Goal: Task Accomplishment & Management: Manage account settings

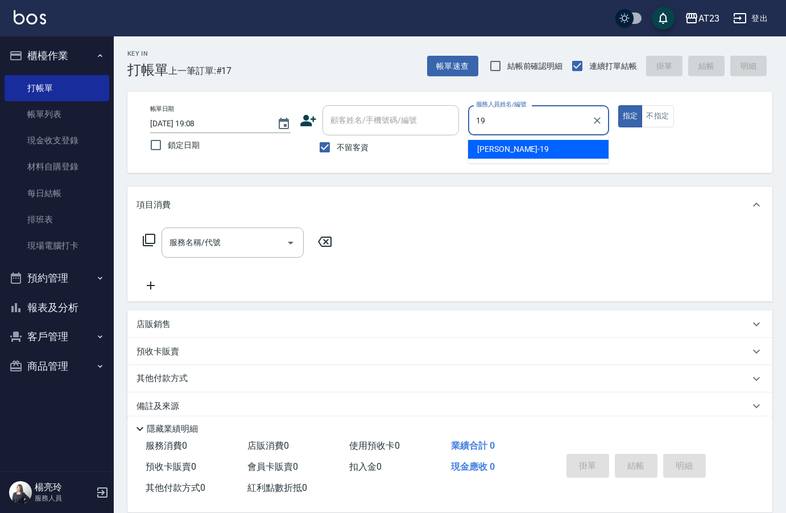
type input "[PERSON_NAME]-19"
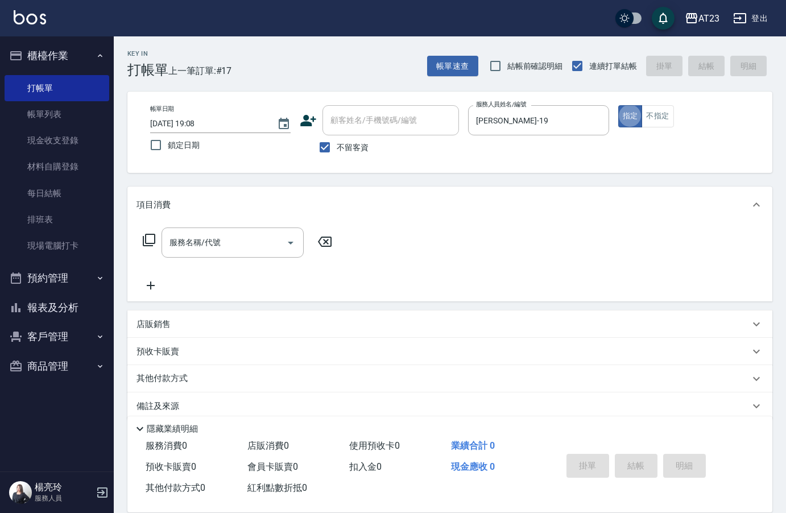
type button "true"
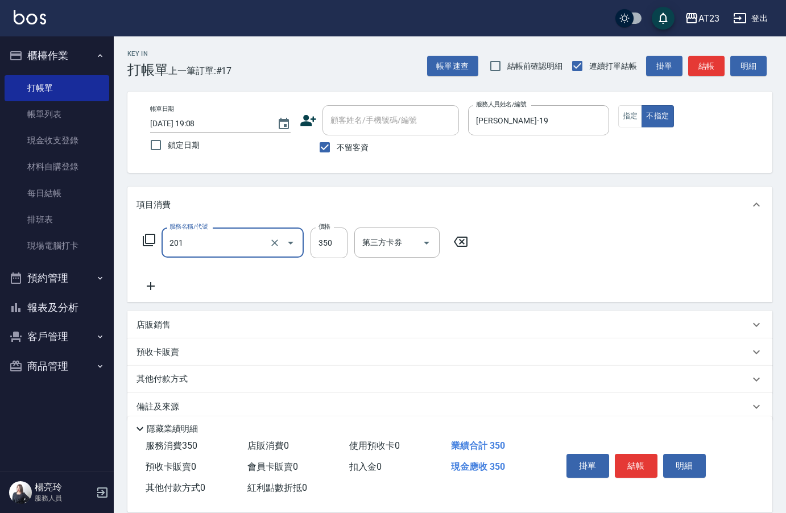
type input "一般洗髮(201)"
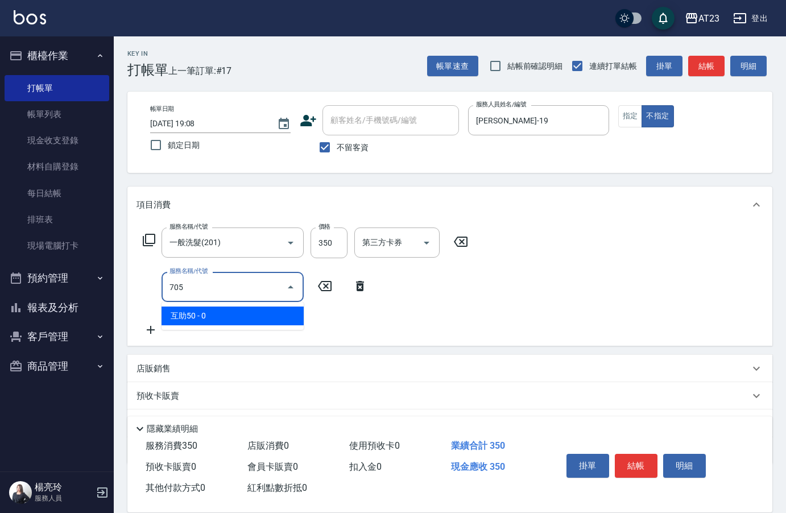
type input "互助50(705)"
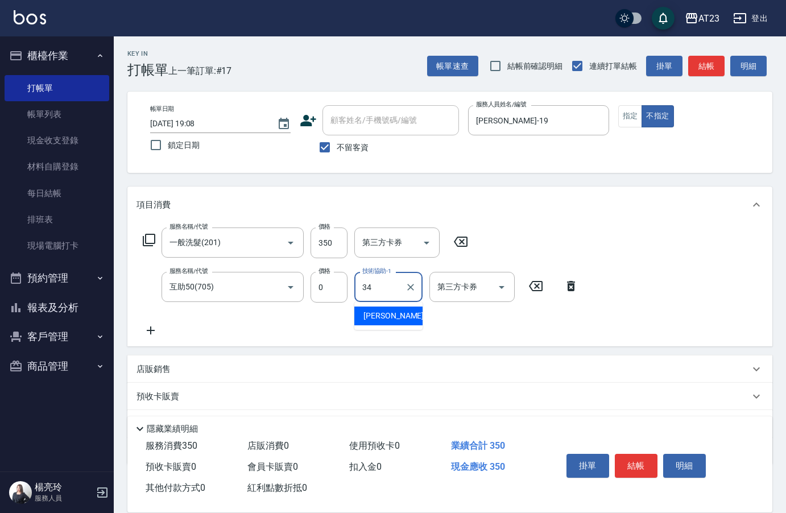
type input "[PERSON_NAME]-34"
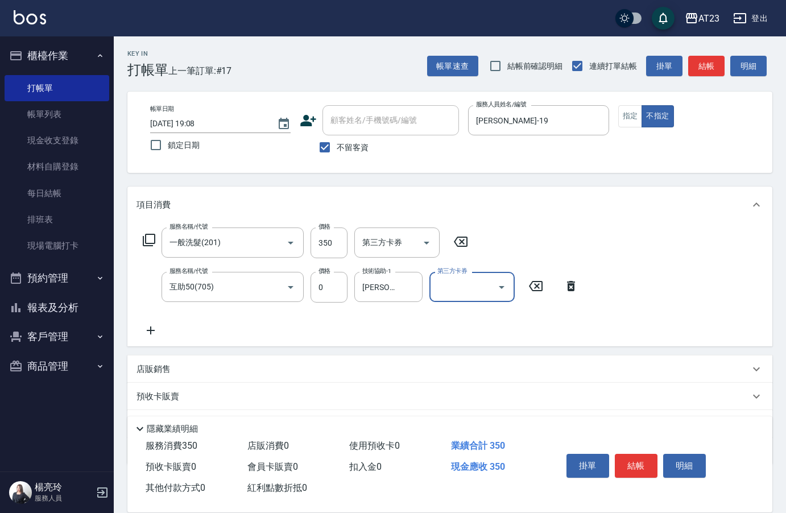
click at [633, 456] on button "結帳" at bounding box center [636, 466] width 43 height 24
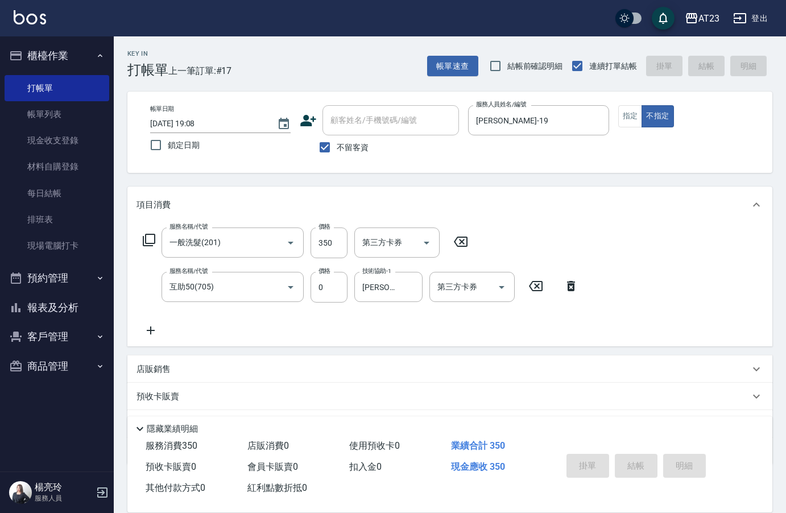
type input "[DATE] 20:41"
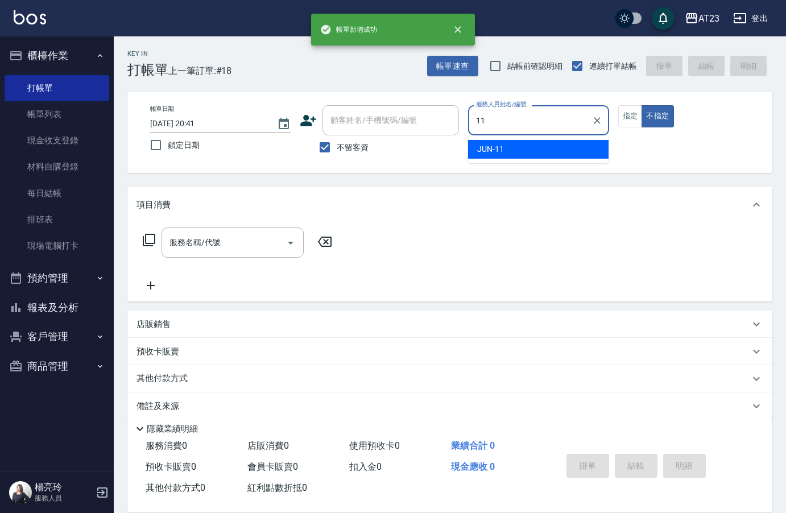
type input "JUN-11"
type button "false"
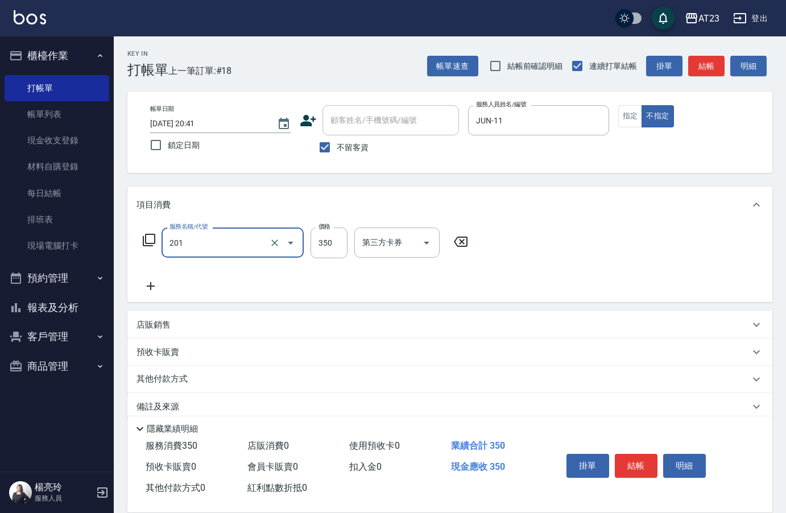
type input "一般洗髮(201)"
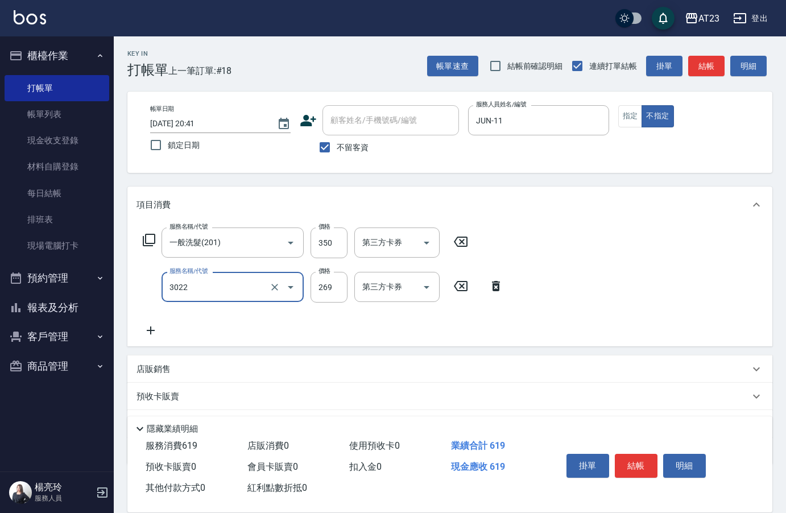
type input "(活動)造型剪(3022)"
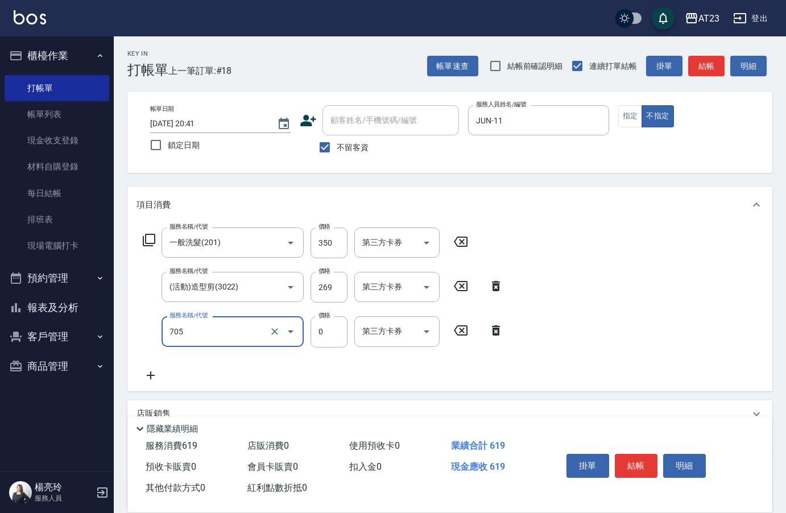
type input "互助50(705)"
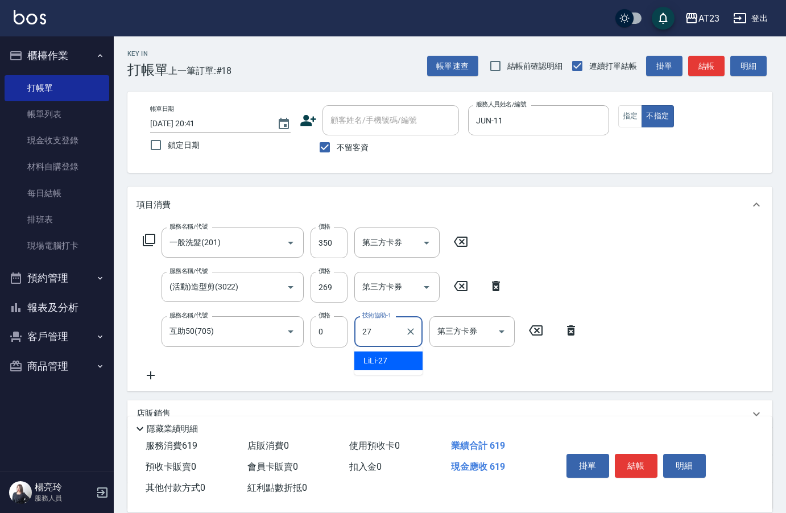
type input "LiLi-27"
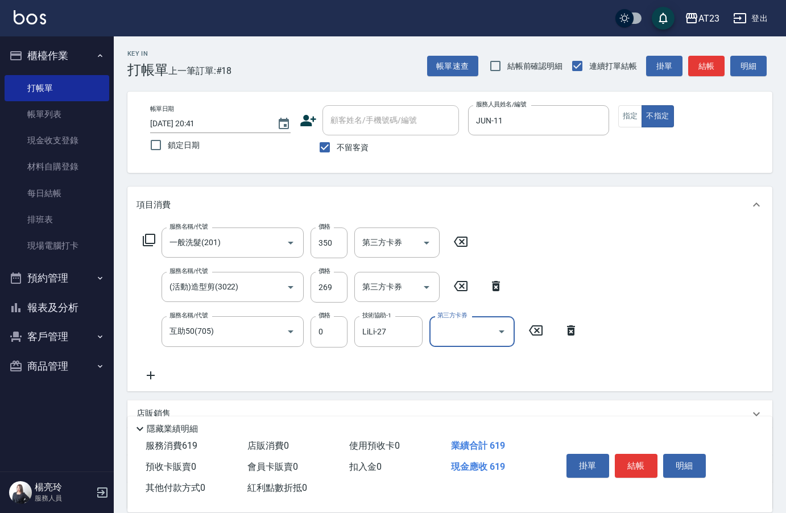
click at [633, 456] on button "結帳" at bounding box center [636, 466] width 43 height 24
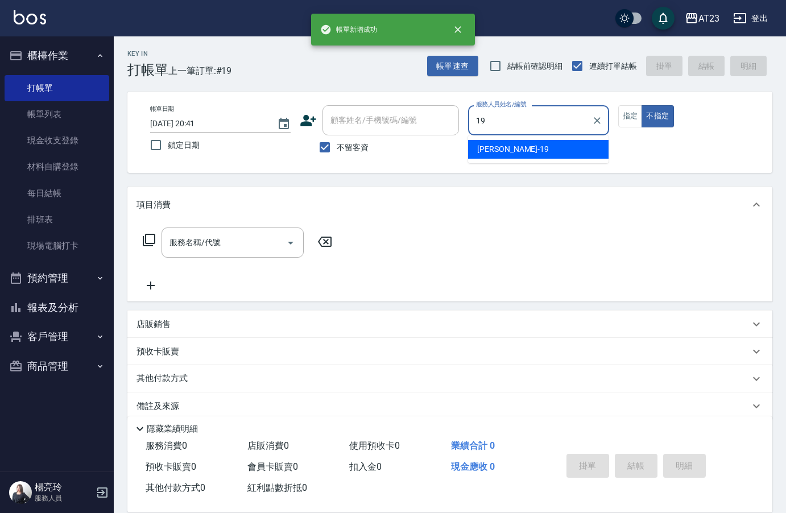
type input "[PERSON_NAME]-19"
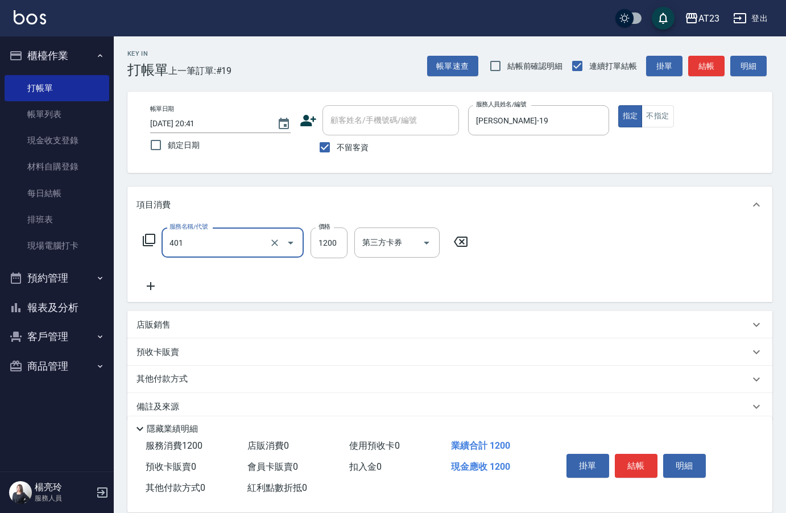
type input "燙髮(401)"
type input "2500"
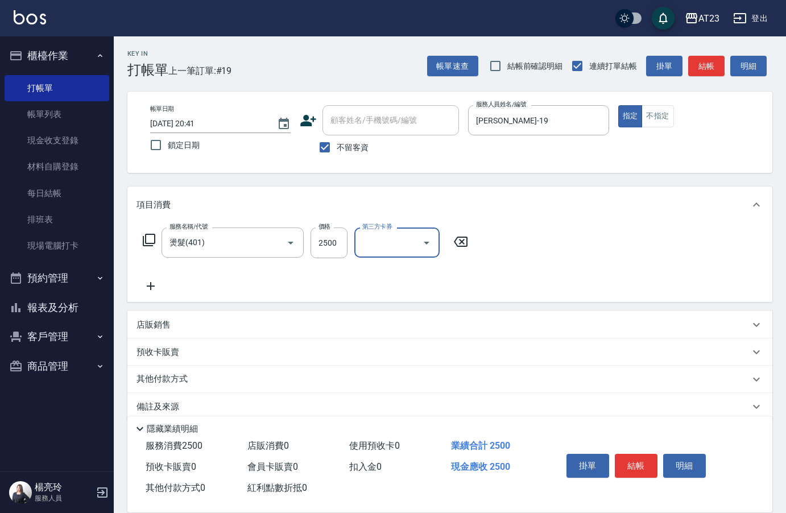
click at [633, 456] on button "結帳" at bounding box center [636, 466] width 43 height 24
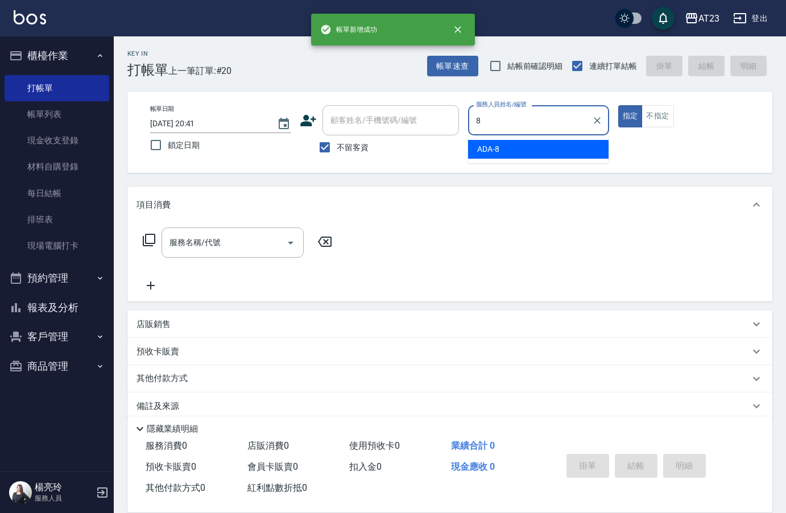
type input "ADA-8"
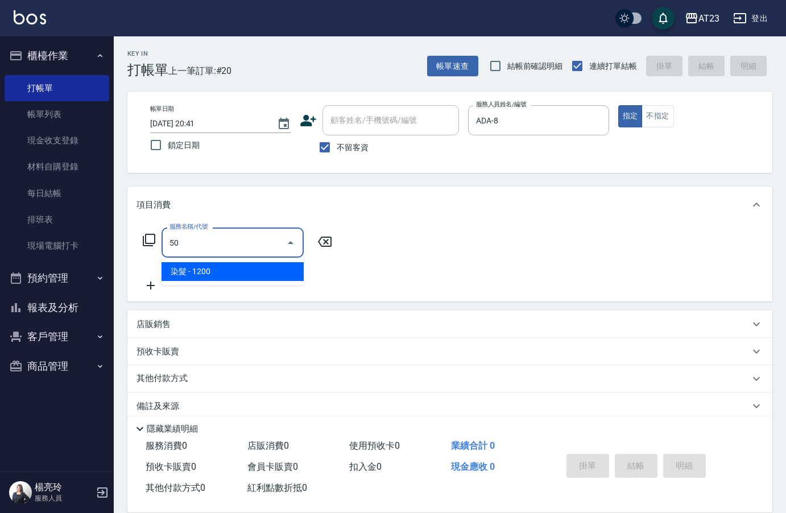
type input "5"
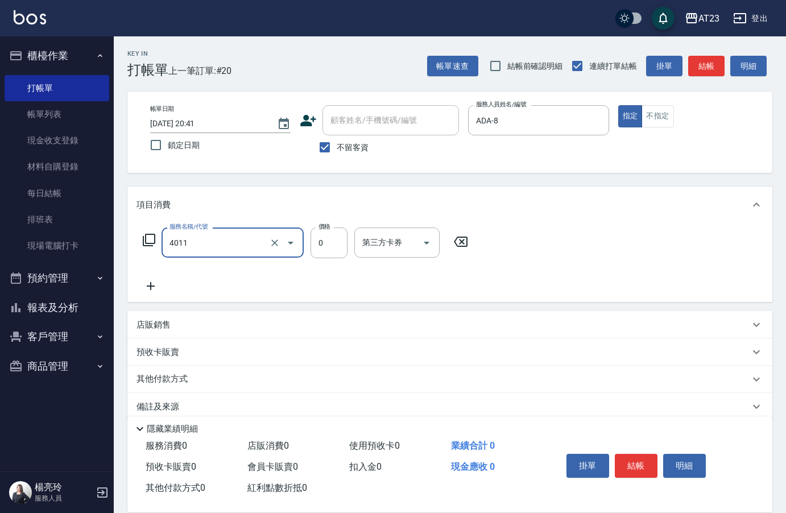
type input "補燙(4011)"
type input "1000"
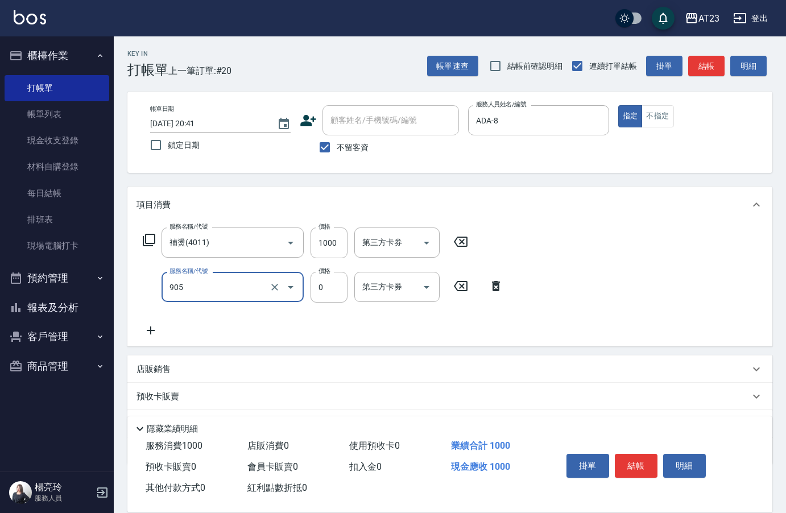
type input "頭皮卡使用(905)"
drag, startPoint x: 199, startPoint y: 336, endPoint x: 175, endPoint y: 337, distance: 23.9
click at [199, 335] on div "服務名稱/代號 補燙(4011) 服務名稱/代號 價格 1000 價格 第三方卡券 第三方卡券 服務名稱/代號 頭皮卡使用(905) 服務名稱/代號 價格 0…" at bounding box center [324, 283] width 374 height 110
click at [151, 337] on icon at bounding box center [151, 331] width 28 height 14
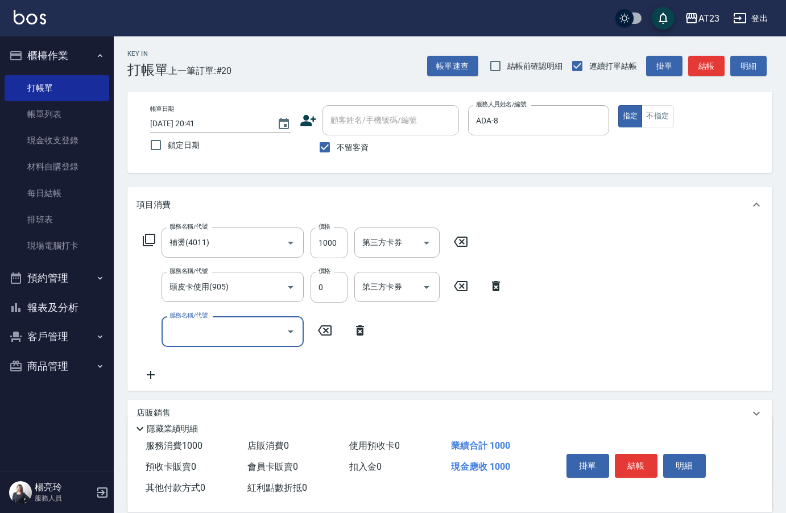
click at [172, 334] on input "服務名稱/代號" at bounding box center [224, 331] width 115 height 20
type input "蘆薈卡(913)"
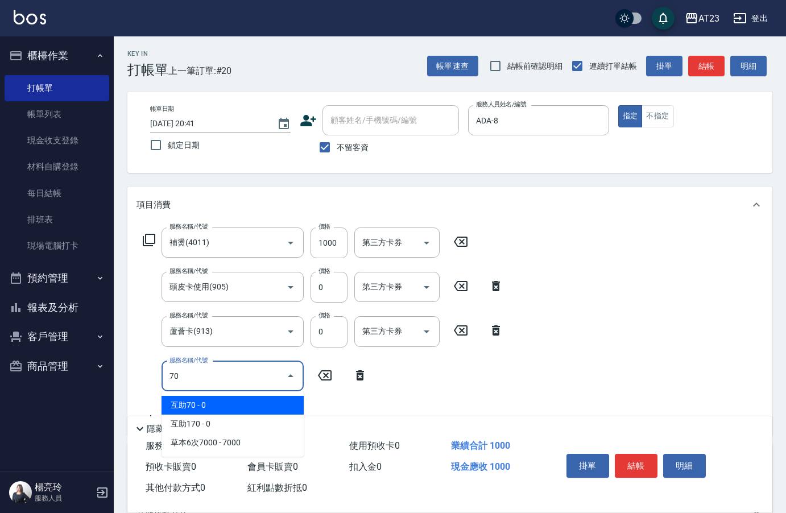
type input "7"
type input "互助50(705)"
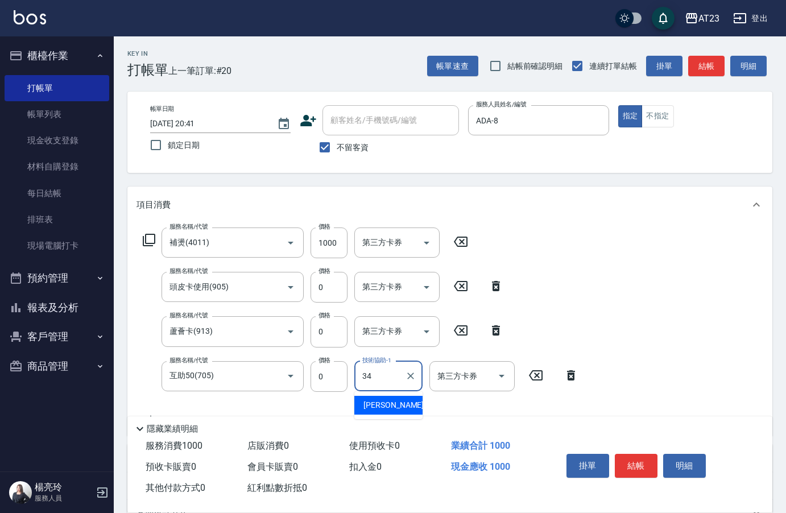
type input "[PERSON_NAME]-34"
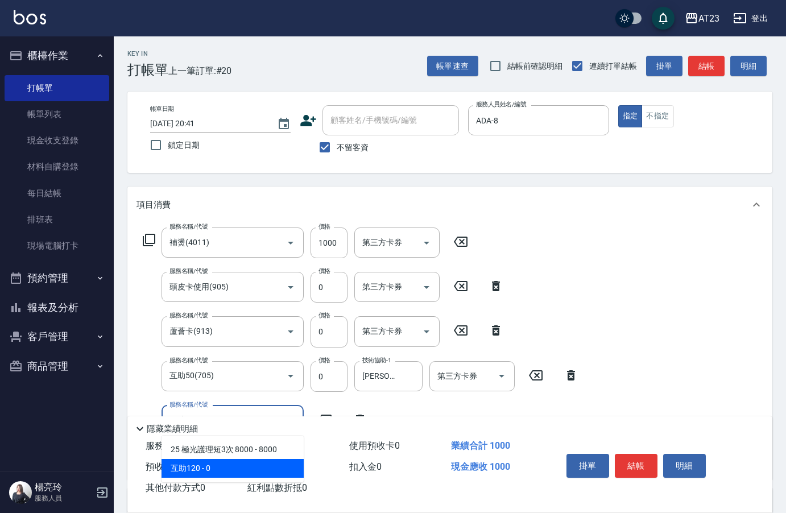
type input "互助120(712)"
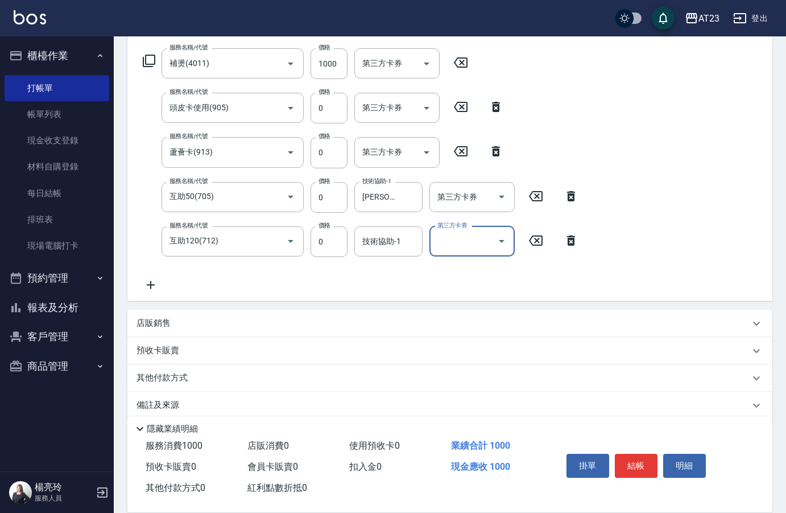
scroll to position [195, 0]
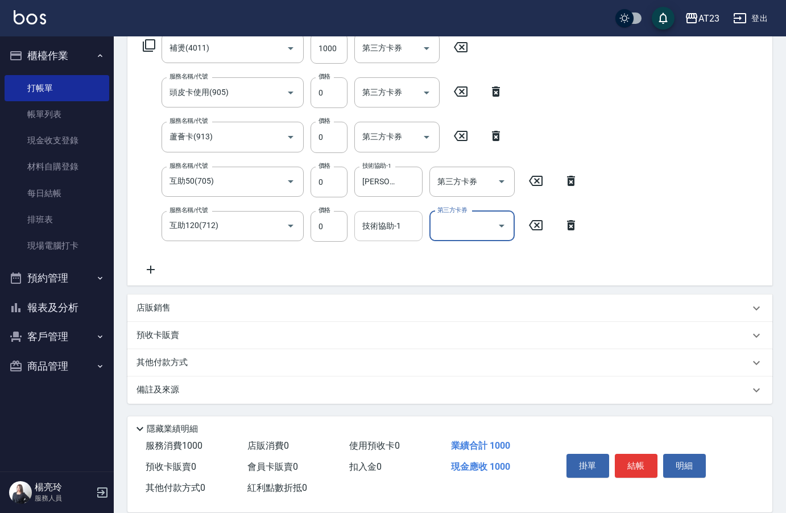
click at [387, 238] on div "技術協助-1" at bounding box center [388, 226] width 68 height 30
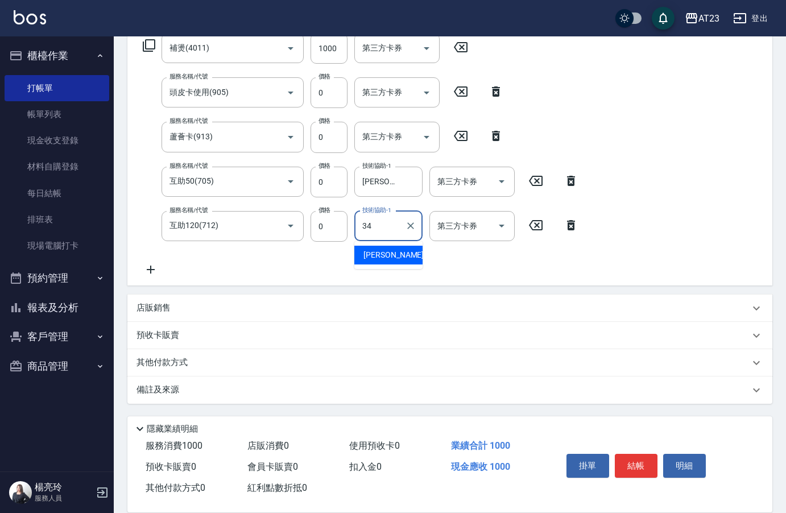
type input "[PERSON_NAME]-34"
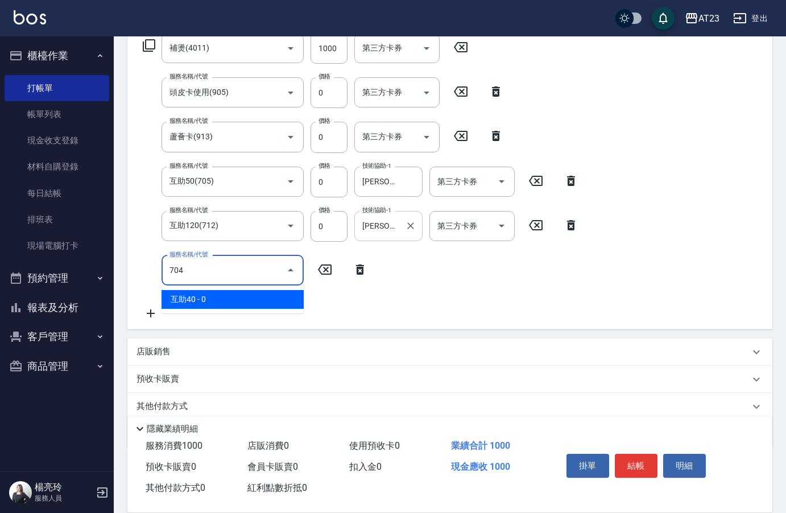
type input "互助40(704)"
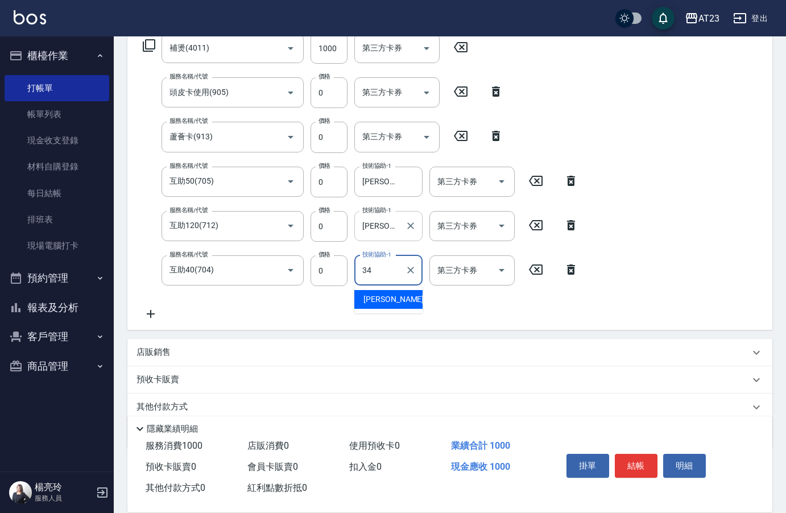
type input "[PERSON_NAME]-34"
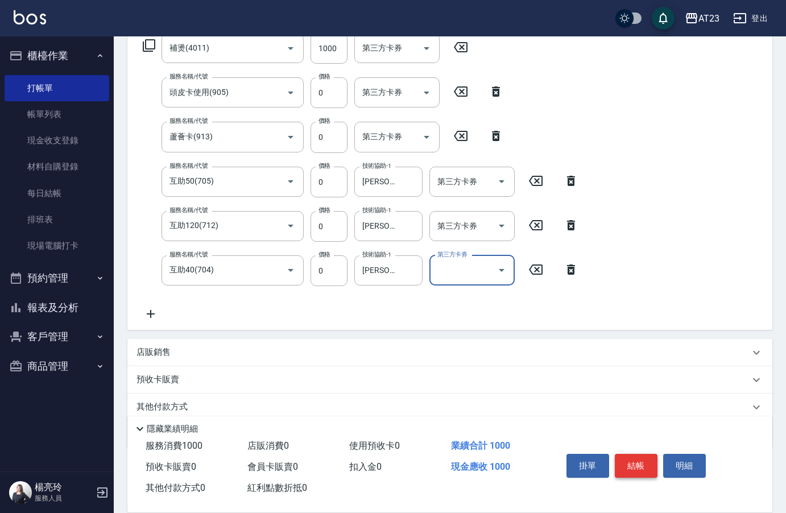
click at [642, 460] on button "結帳" at bounding box center [636, 466] width 43 height 24
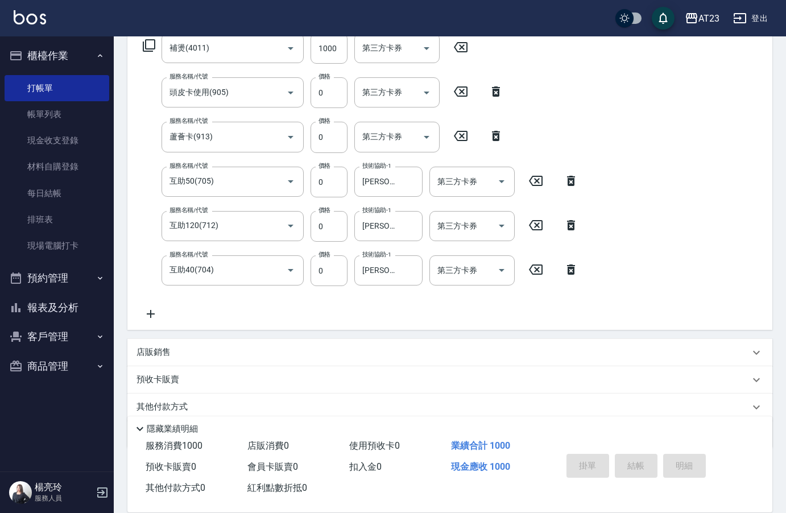
type input "[DATE] 20:42"
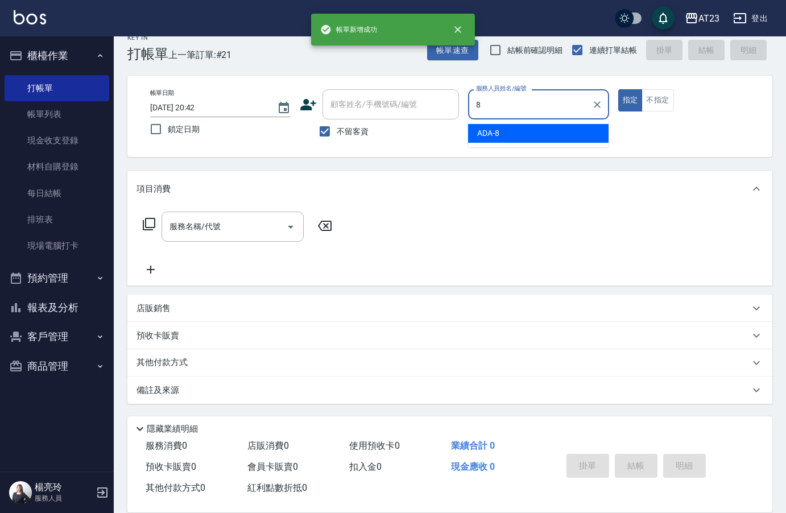
type input "ADA-8"
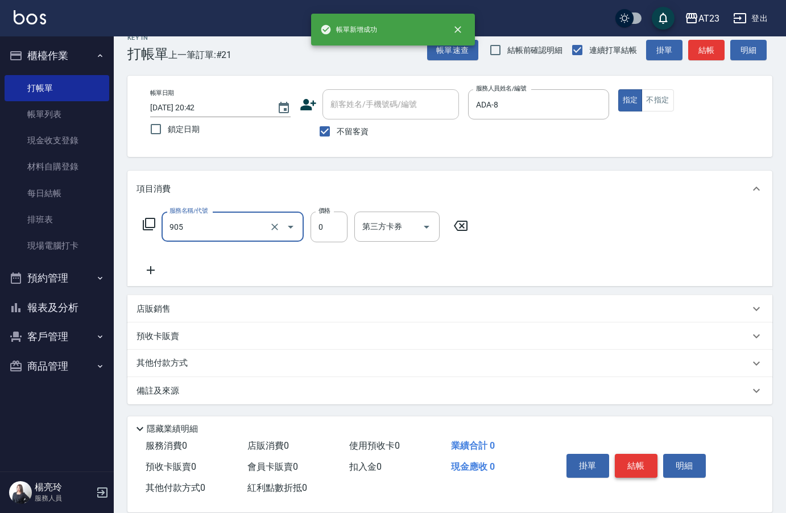
type input "頭皮卡使用(905)"
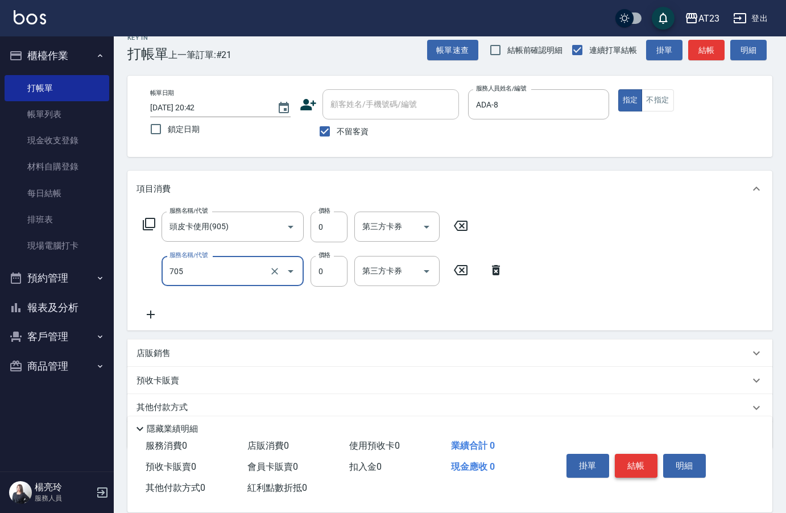
type input "互助50(705)"
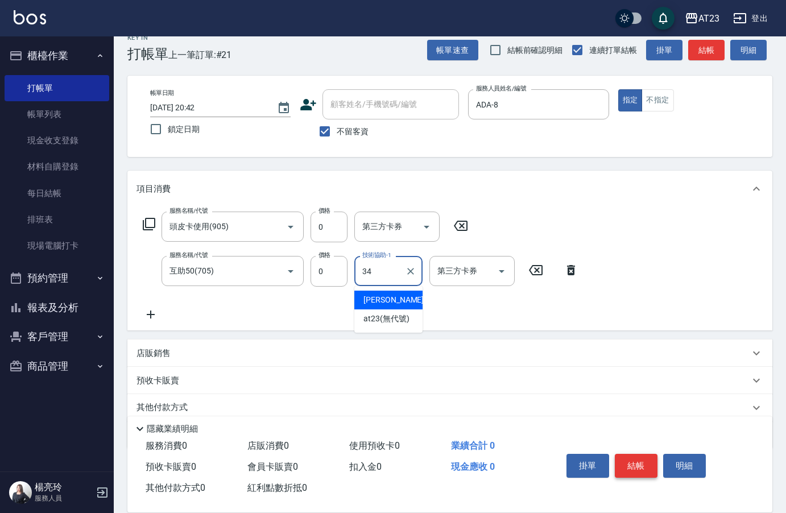
type input "[PERSON_NAME]-34"
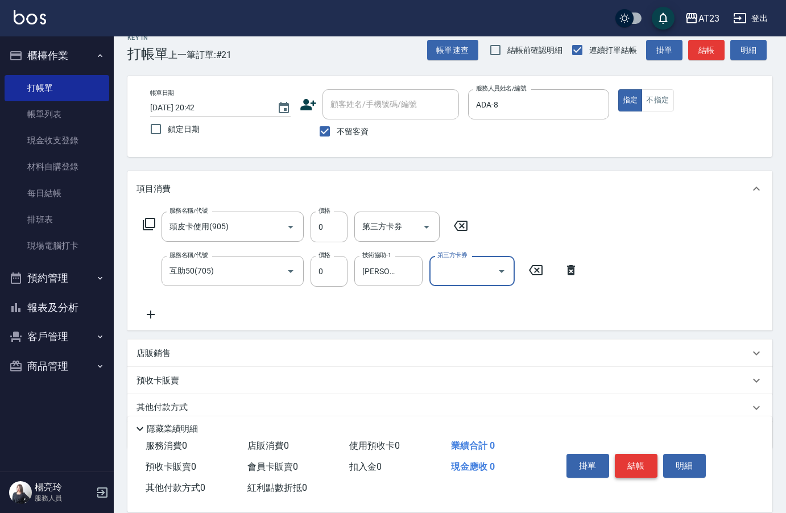
click at [642, 460] on button "結帳" at bounding box center [636, 466] width 43 height 24
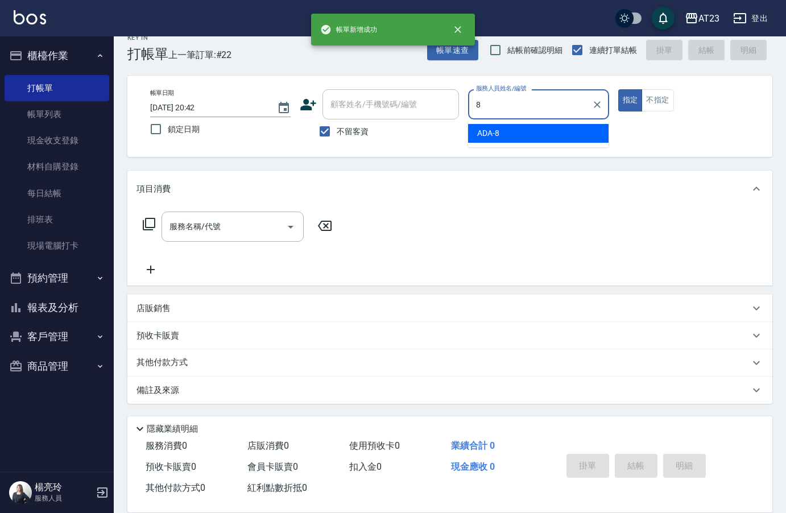
type input "ADA-8"
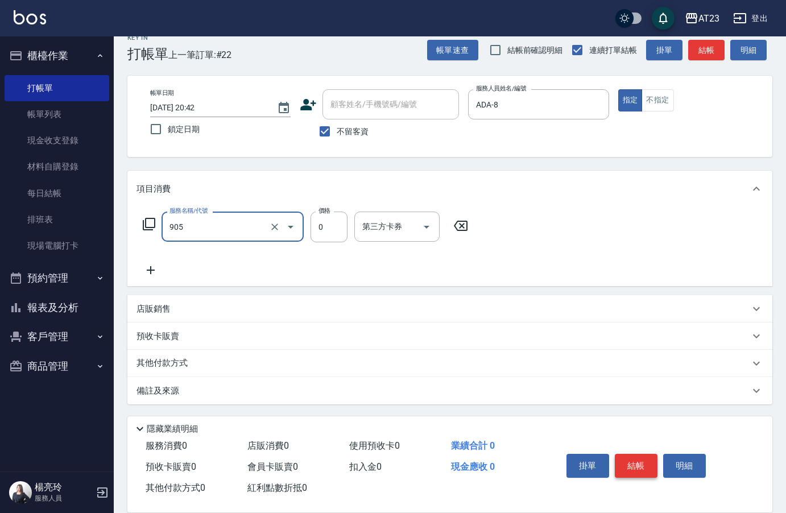
type input "頭皮卡使用(905)"
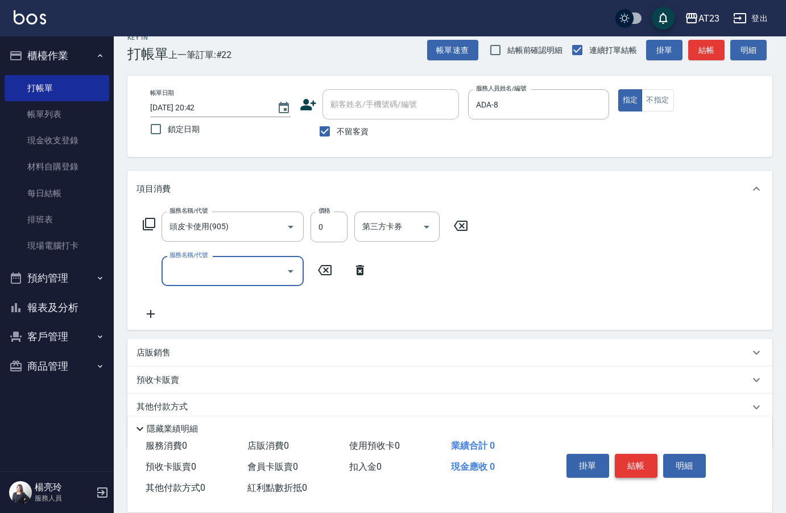
click at [642, 460] on button "結帳" at bounding box center [636, 466] width 43 height 24
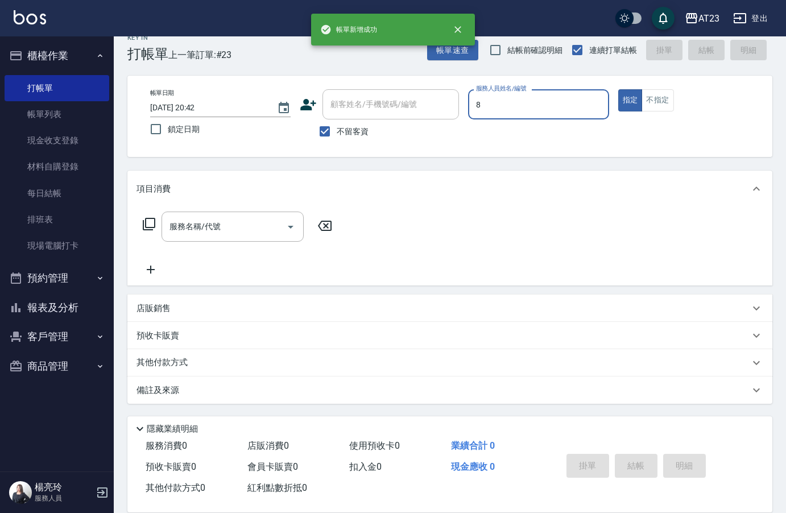
type input "ADA-8"
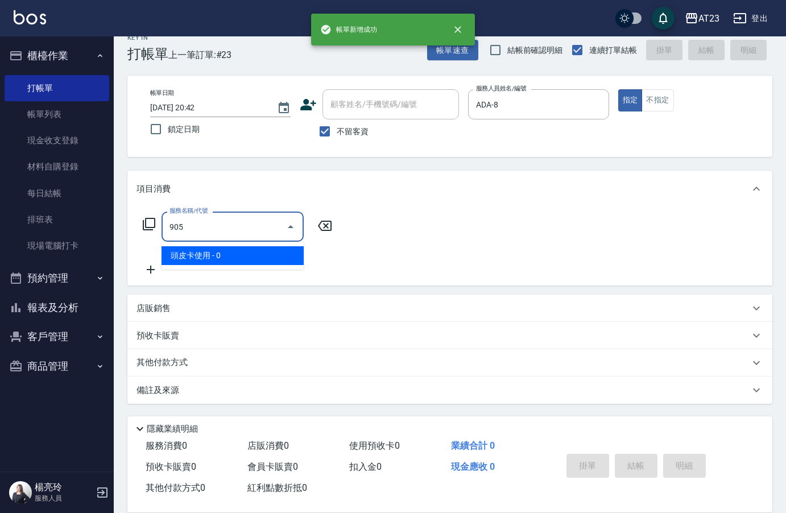
type input "頭皮卡使用(905)"
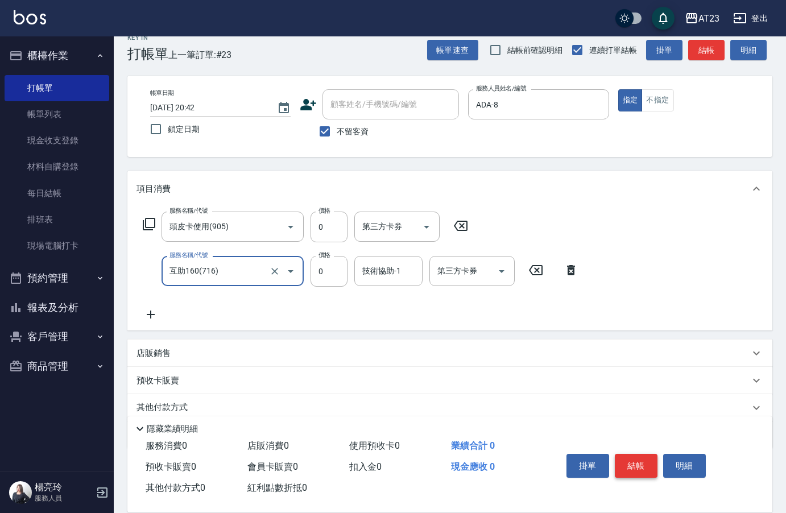
type input "互助160(716)"
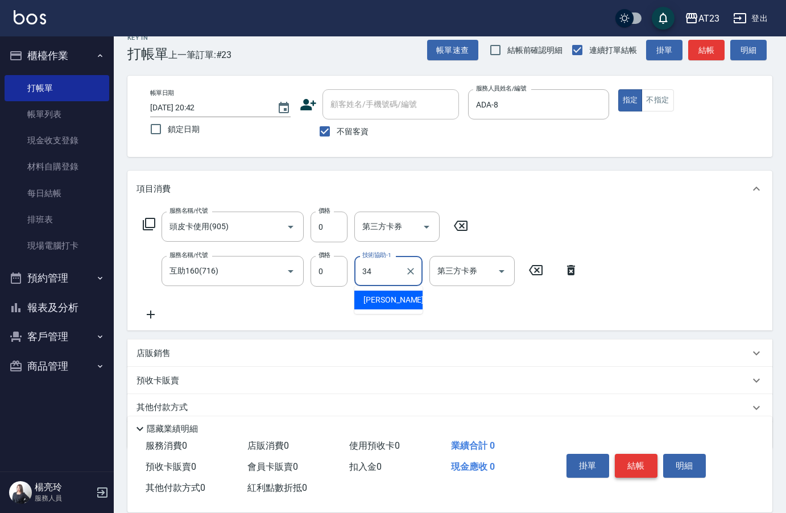
type input "[PERSON_NAME]-34"
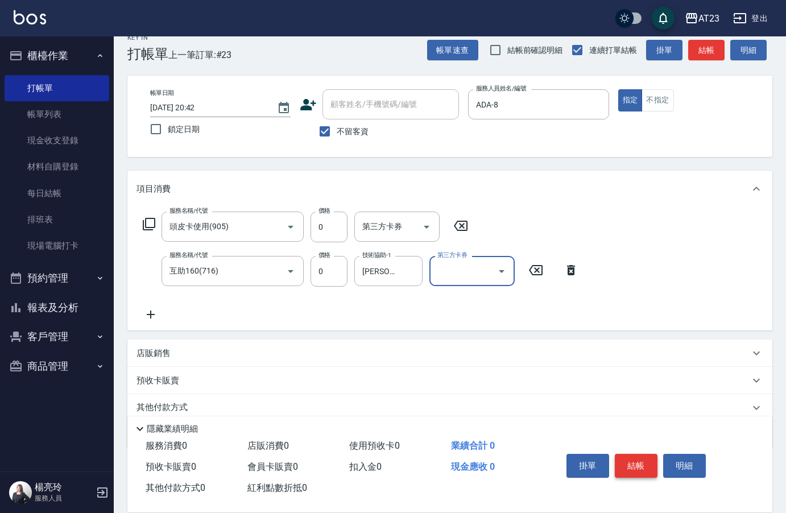
click at [642, 460] on button "結帳" at bounding box center [636, 466] width 43 height 24
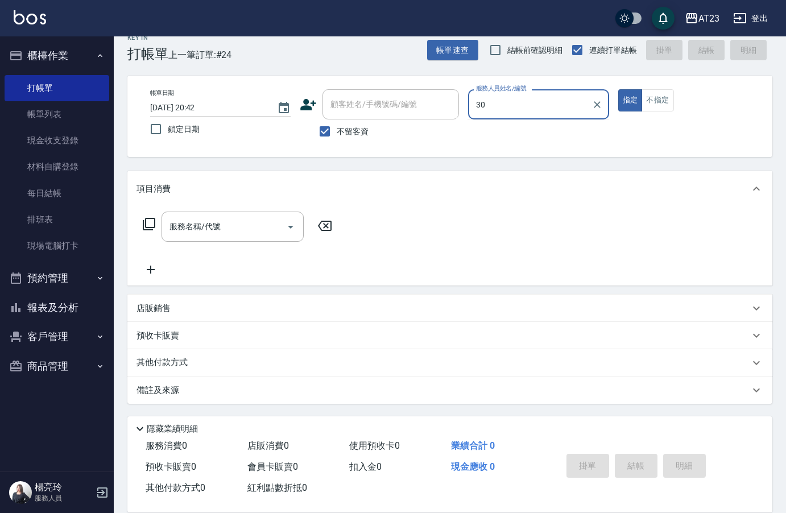
type input "3"
type input "ADA-8"
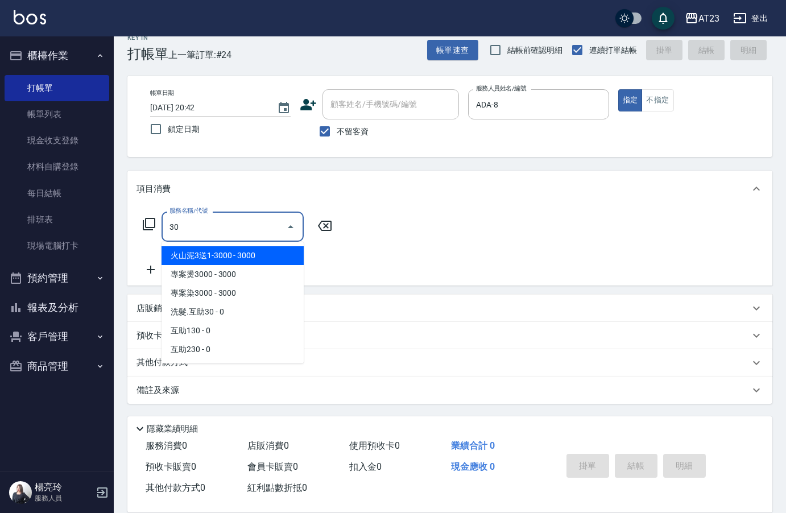
type input "3"
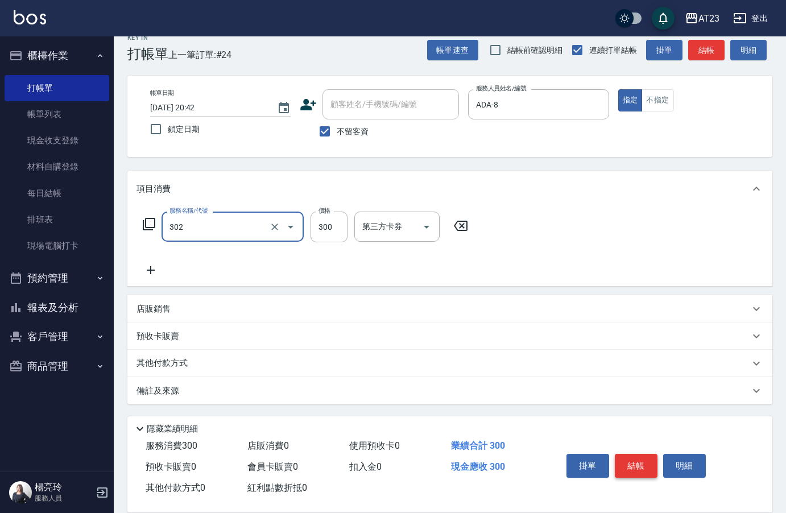
type input "學生剪髮(302)"
type input "200"
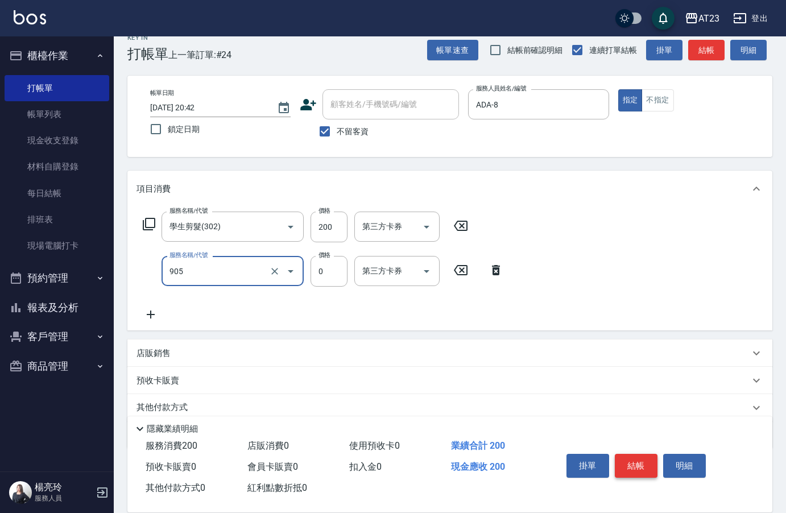
type input "頭皮卡使用(905)"
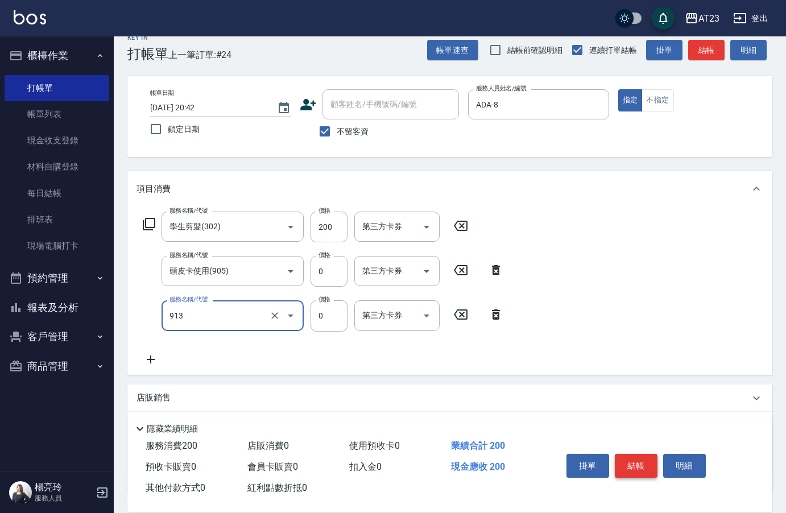
type input "蘆薈卡(913)"
click at [207, 378] on div "項目消費 服務名稱/代號 學生剪髮(302) 服務名稱/代號 價格 200 價格 第三方卡券 第三方卡券 服務名稱/代號 頭皮卡使用(905) 服務名稱/代號…" at bounding box center [449, 332] width 645 height 323
click at [158, 361] on icon at bounding box center [151, 360] width 28 height 14
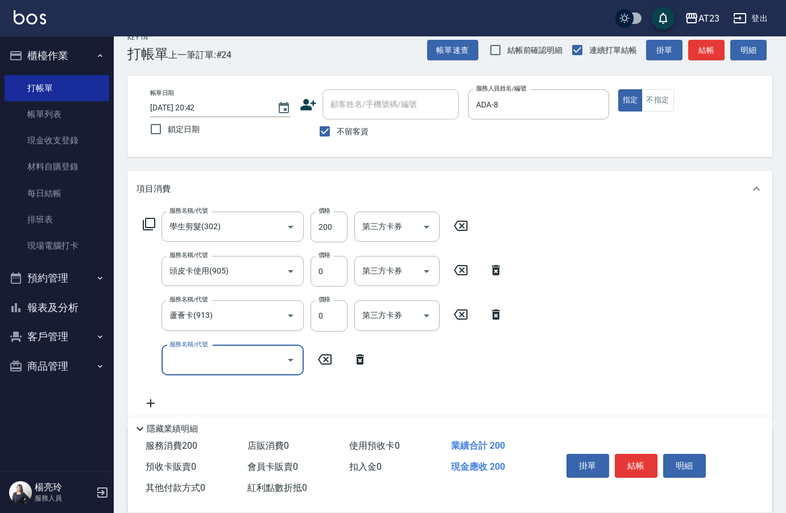
click at [207, 360] on div "服務名稱/代號 服務名稱/代號" at bounding box center [233, 360] width 142 height 30
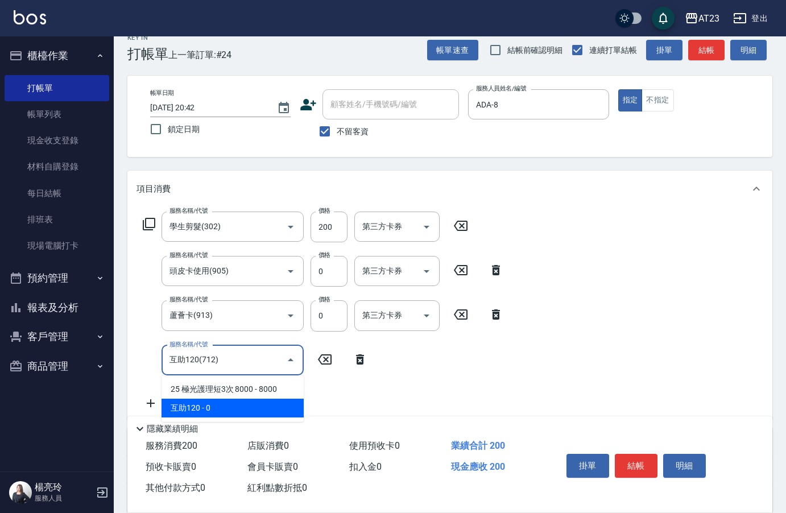
type input "互助120(712)"
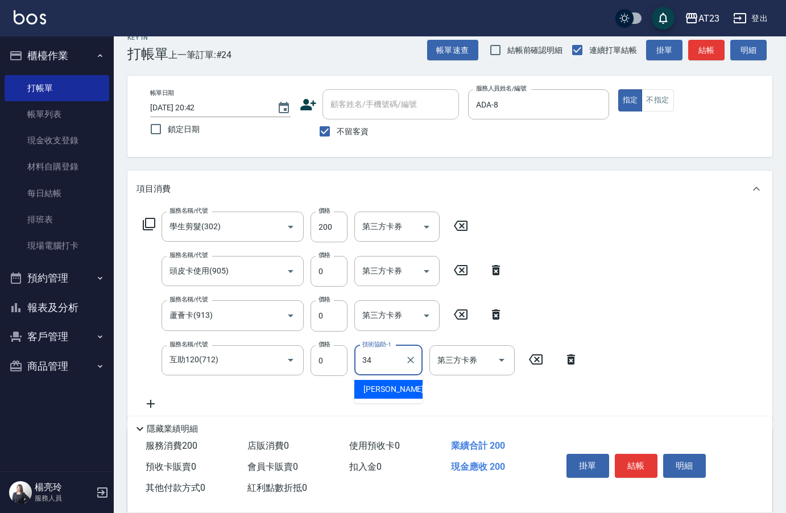
type input "[PERSON_NAME]-34"
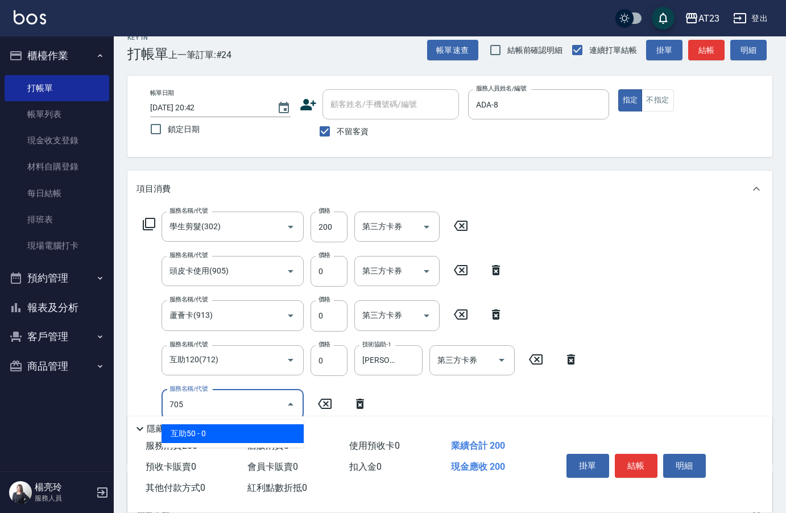
type input "互助50(705)"
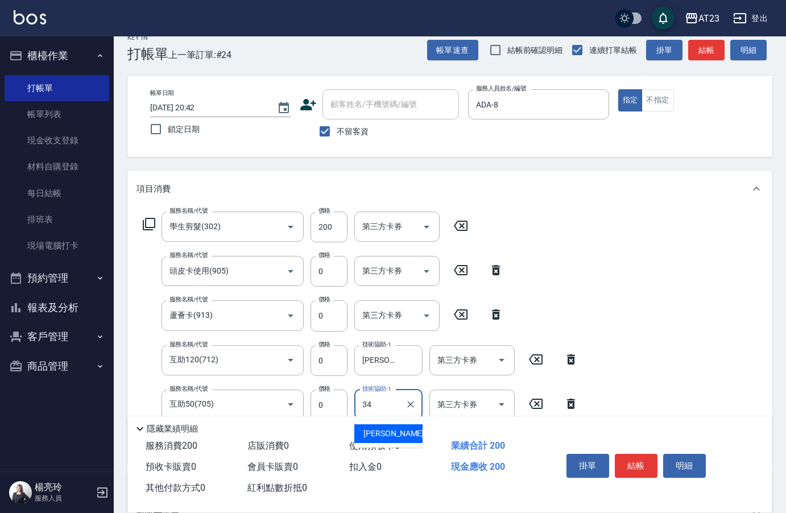
type input "[PERSON_NAME]-34"
click at [632, 460] on button "結帳" at bounding box center [636, 466] width 43 height 24
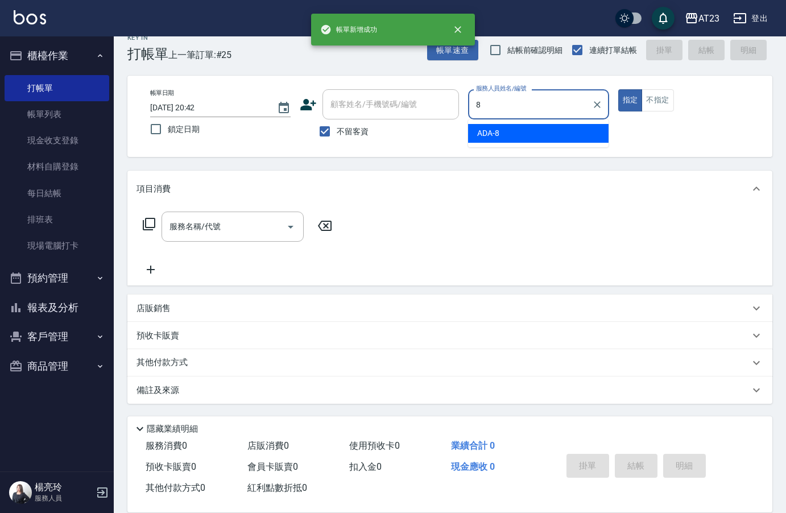
type input "ADA-8"
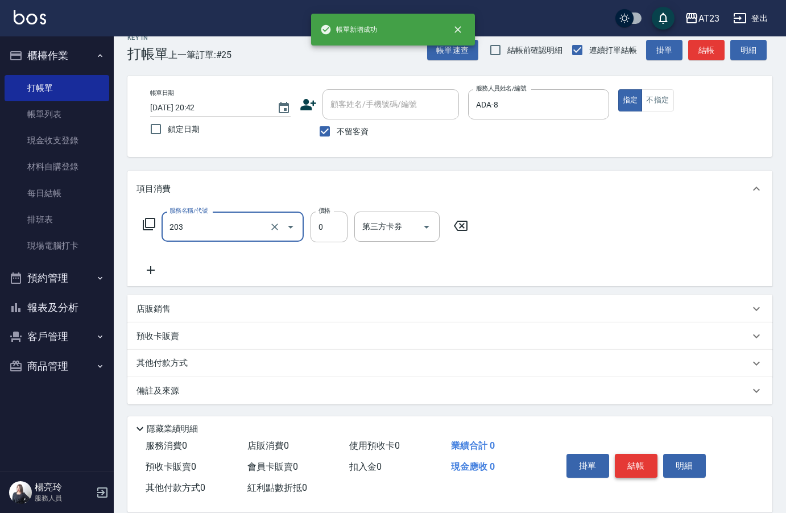
type input "使用洗髮卡(203)"
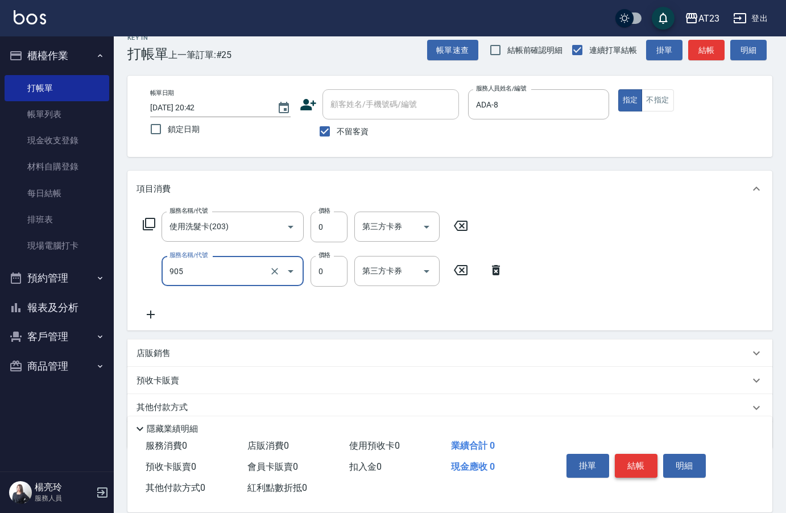
type input "頭皮卡使用(905)"
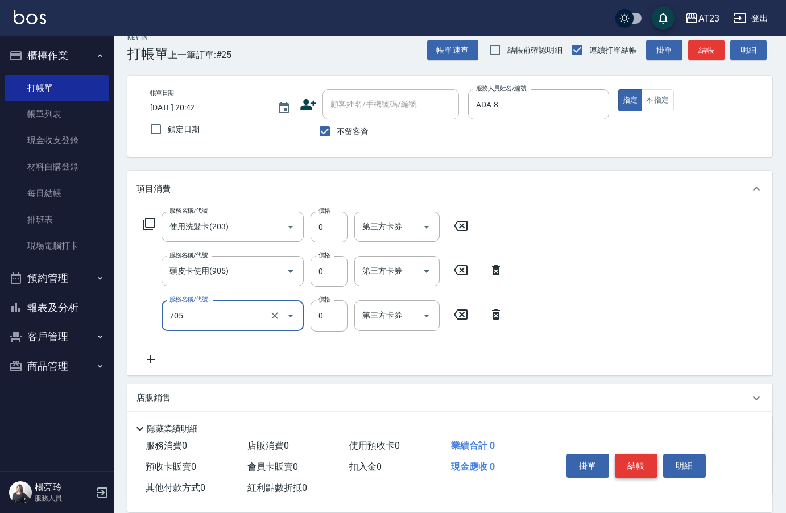
type input "互助50(705)"
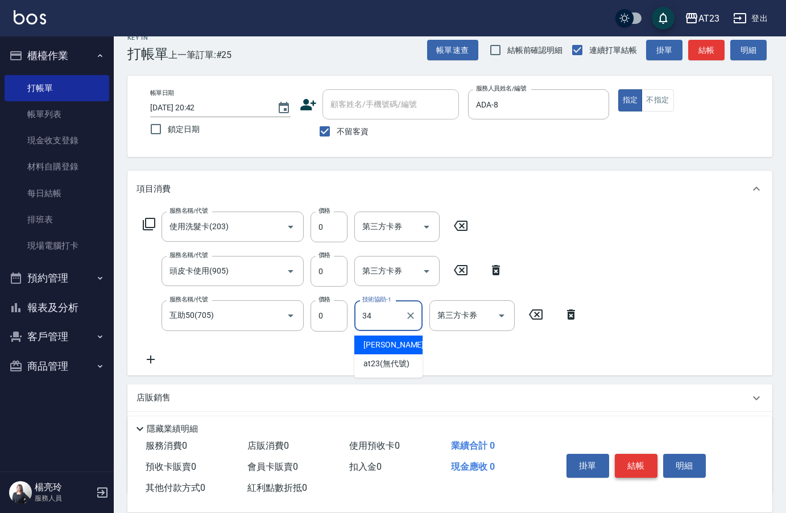
type input "[PERSON_NAME]-34"
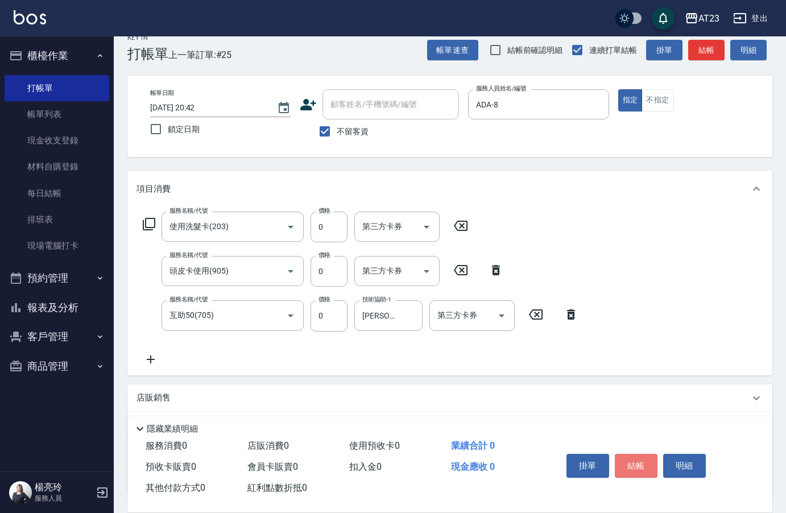
click at [635, 468] on button "結帳" at bounding box center [636, 466] width 43 height 24
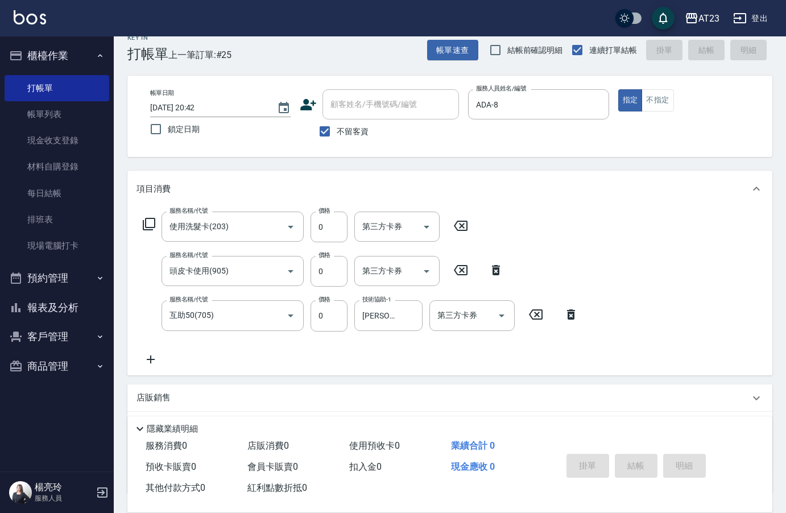
type input "[DATE] 20:43"
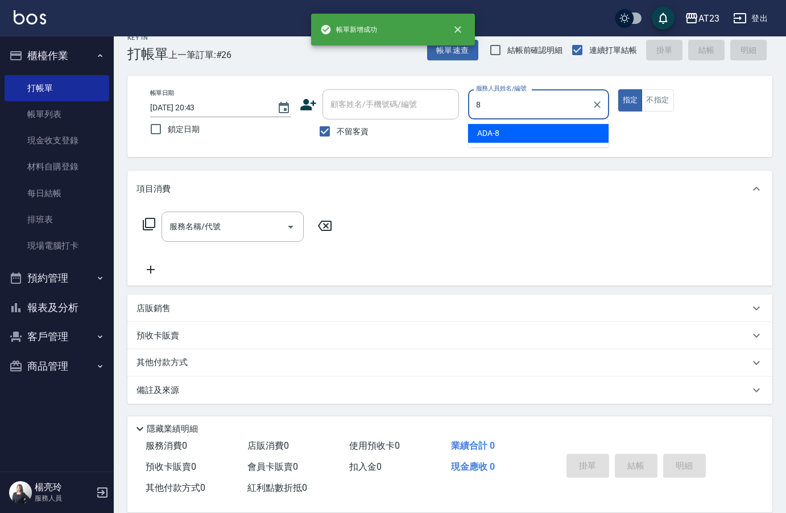
type input "ADA-8"
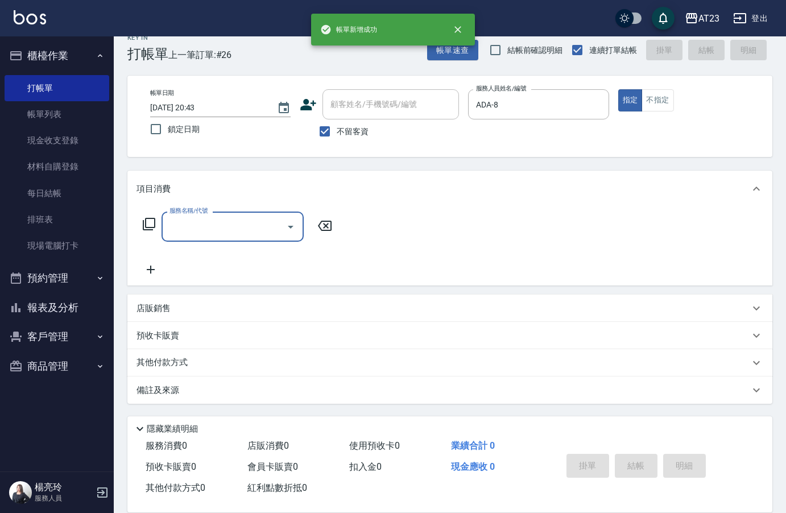
type input "9"
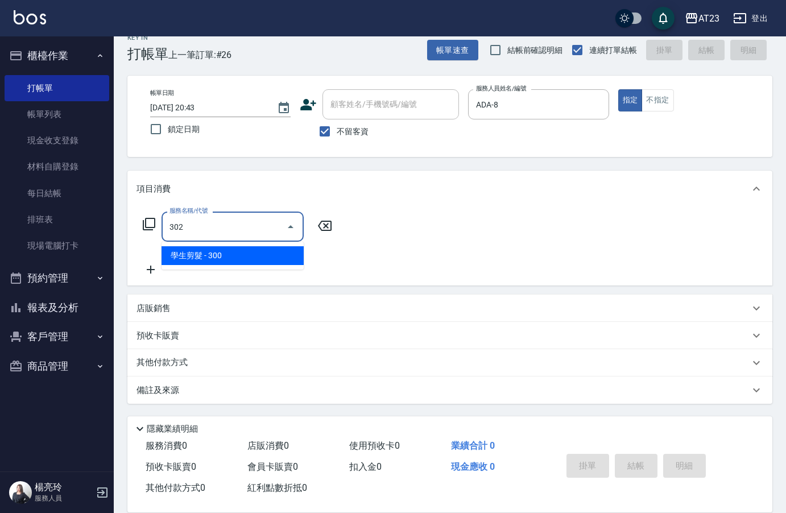
type input "學生剪髮(302)"
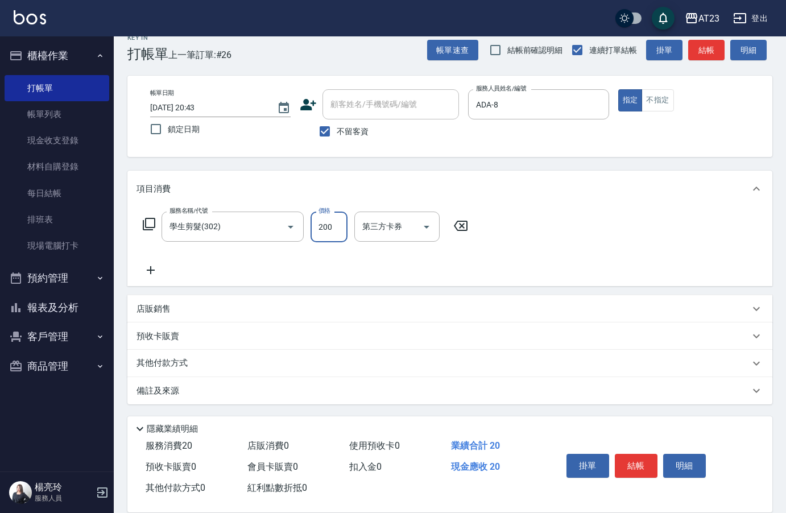
type input "200"
click at [639, 461] on button "結帳" at bounding box center [636, 466] width 43 height 24
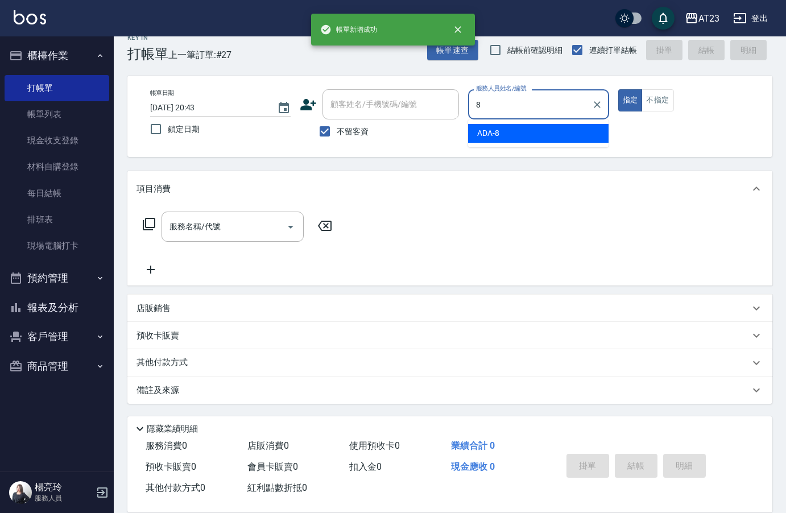
type input "ADA-8"
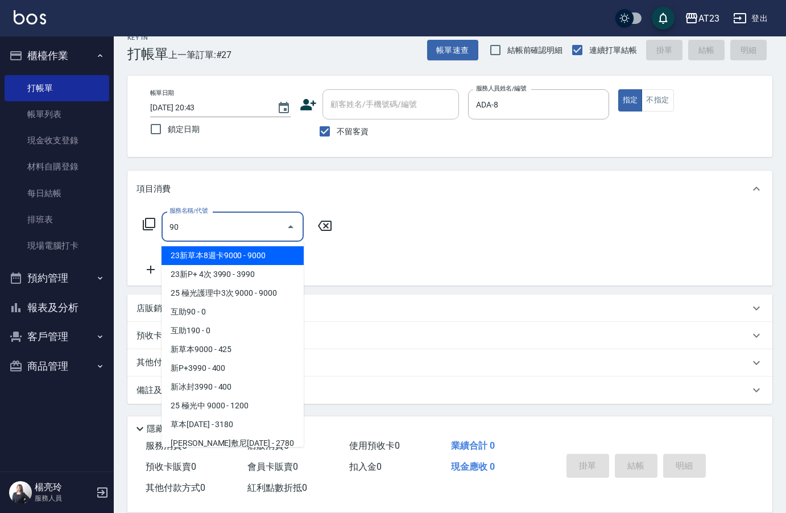
type input "9"
type input "6"
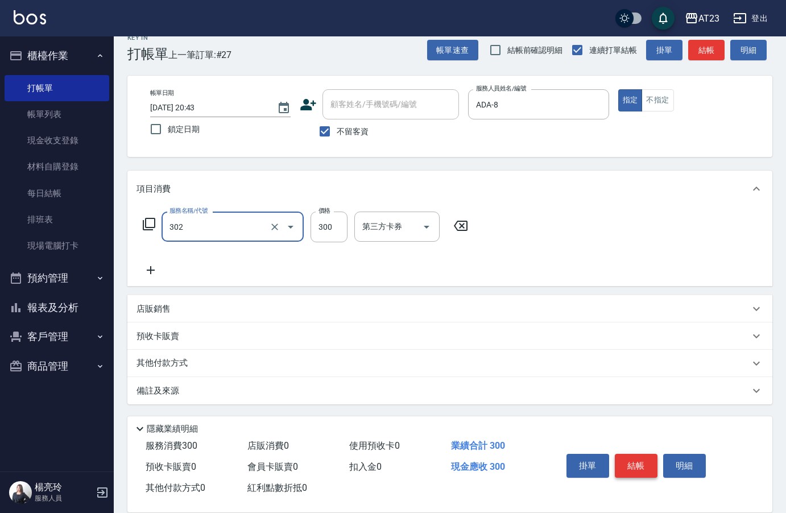
type input "學生剪髮(302)"
type input "200"
click at [633, 466] on button "結帳" at bounding box center [636, 466] width 43 height 24
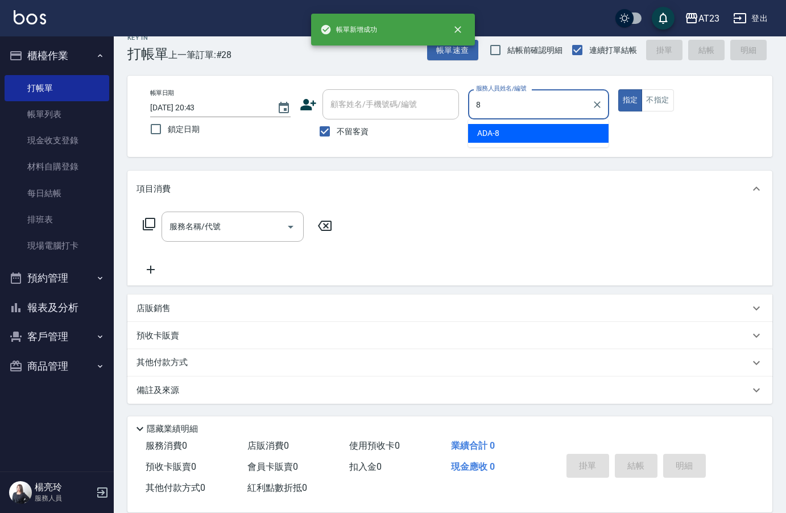
type input "ADA-8"
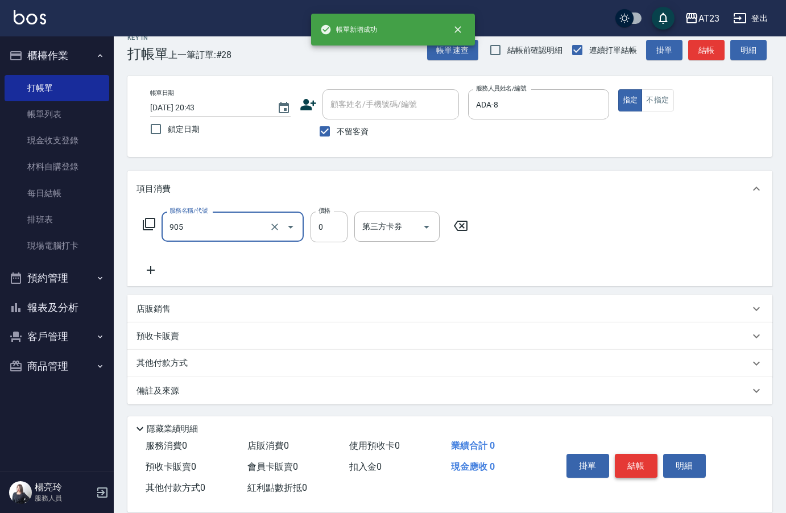
type input "頭皮卡使用(905)"
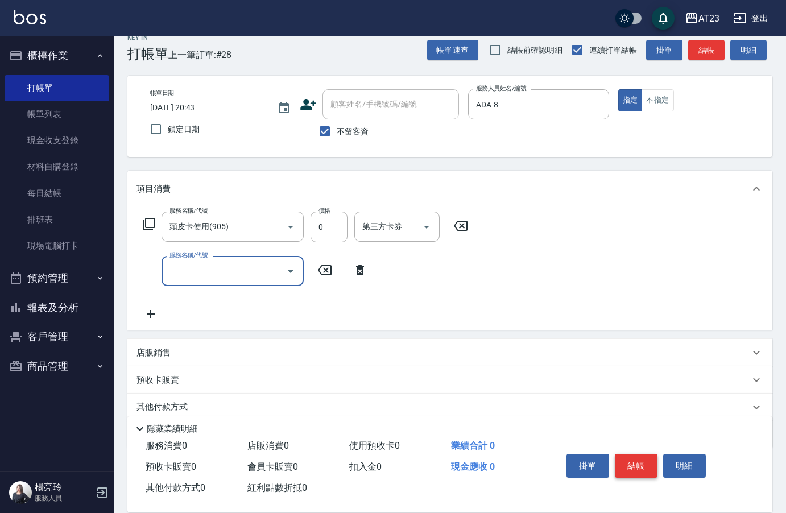
click at [637, 468] on button "結帳" at bounding box center [636, 466] width 43 height 24
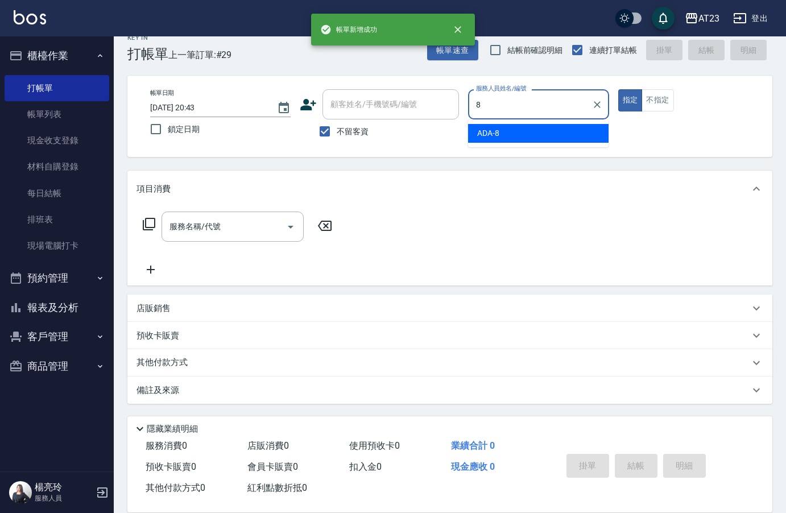
type input "ADA-8"
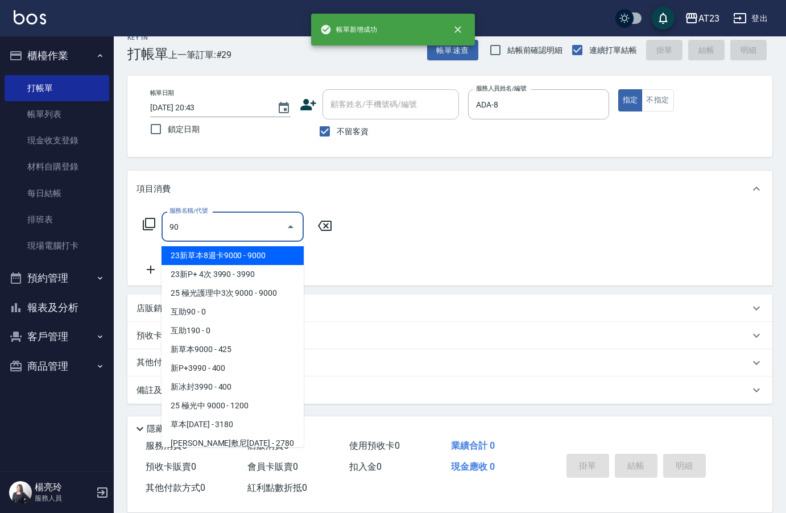
type input "9"
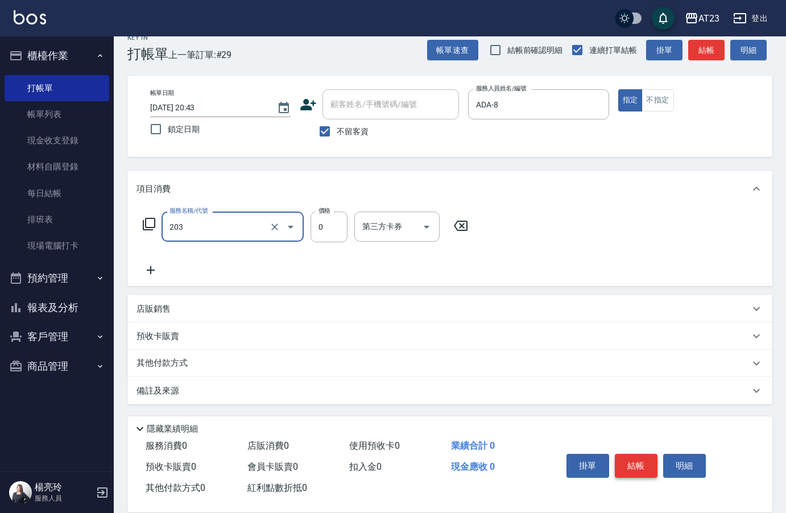
type input "使用洗髮卡(203)"
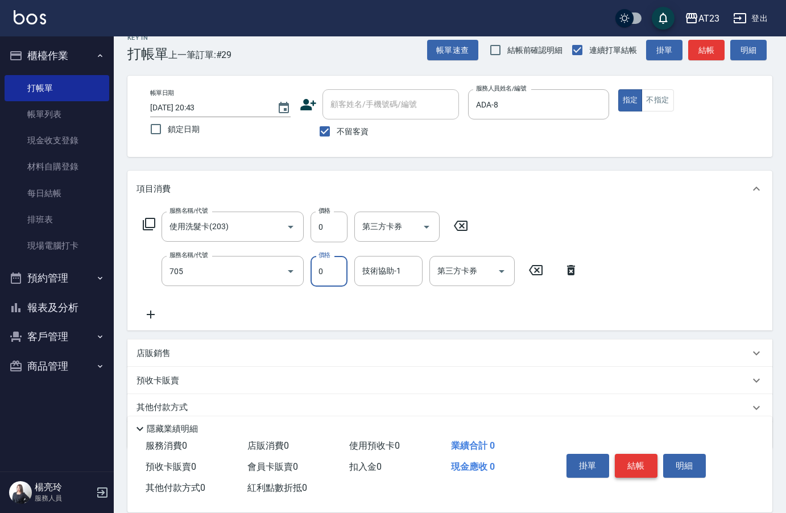
type input "互助50(705)"
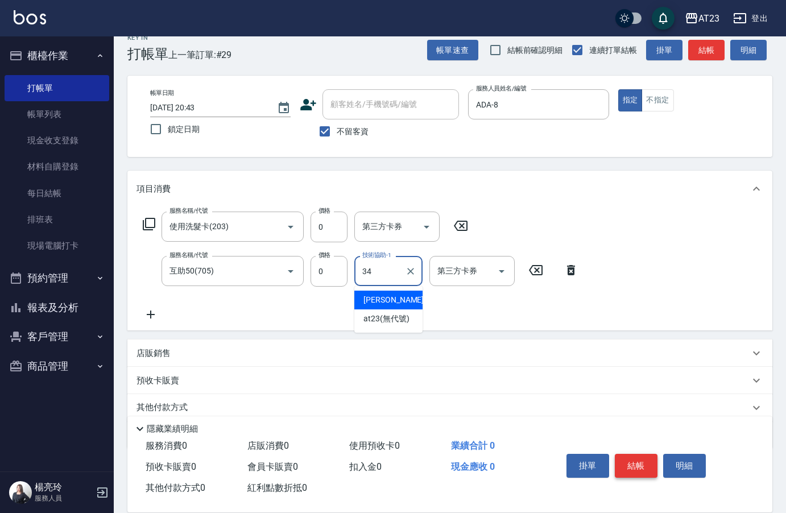
type input "[PERSON_NAME]-34"
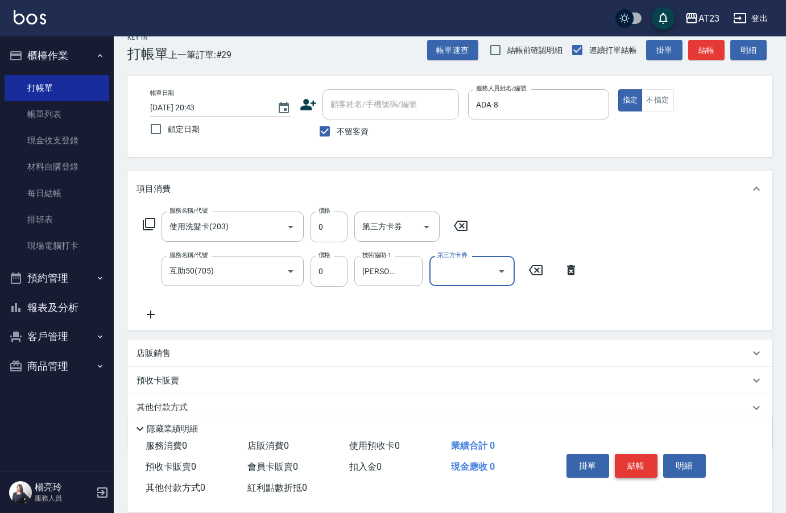
click at [637, 468] on button "結帳" at bounding box center [636, 466] width 43 height 24
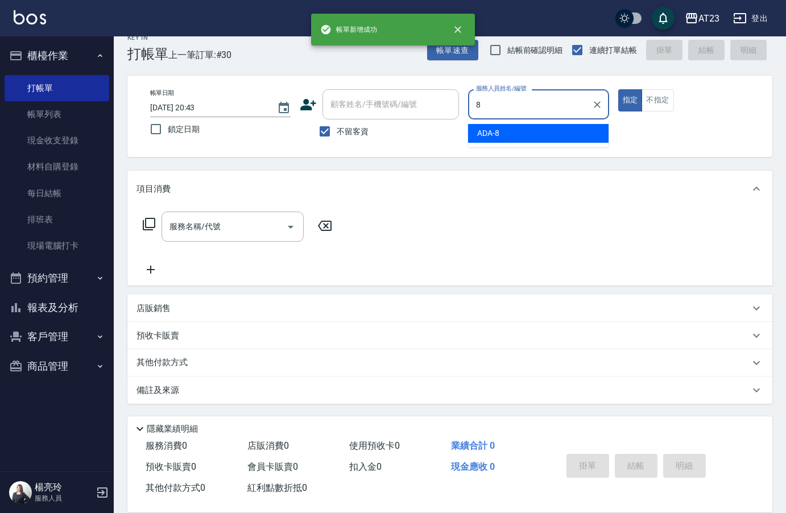
type input "ADA-8"
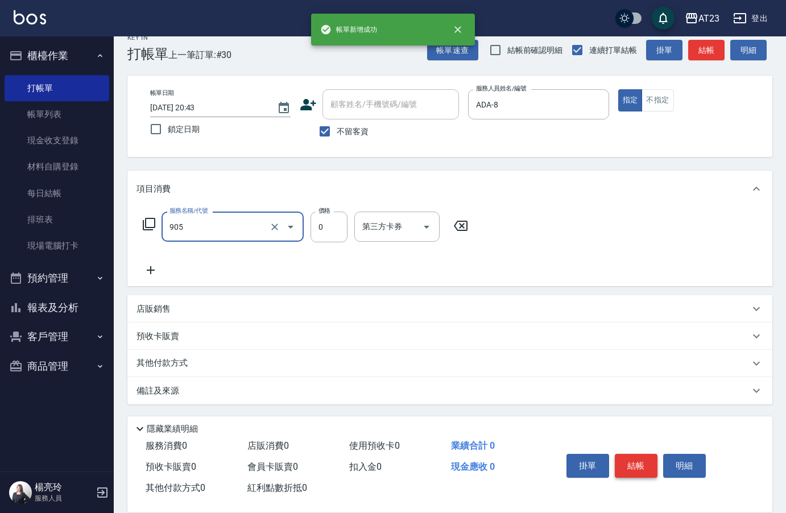
type input "頭皮卡使用(905)"
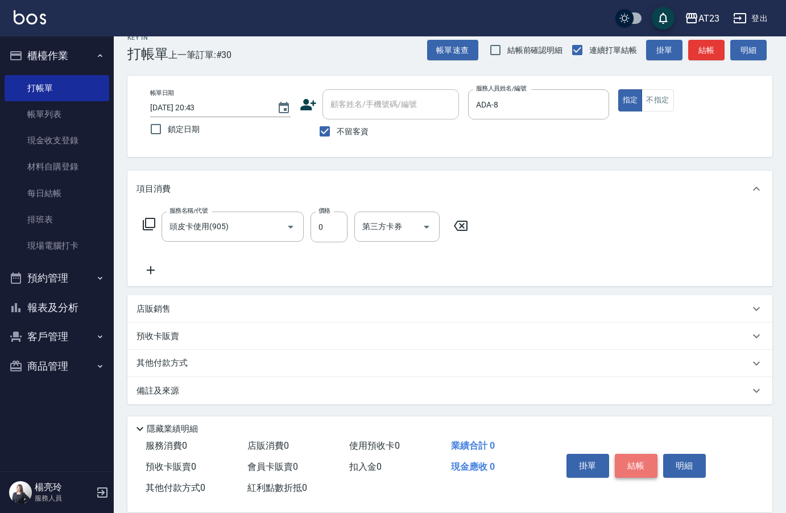
click at [637, 468] on button "結帳" at bounding box center [636, 466] width 43 height 24
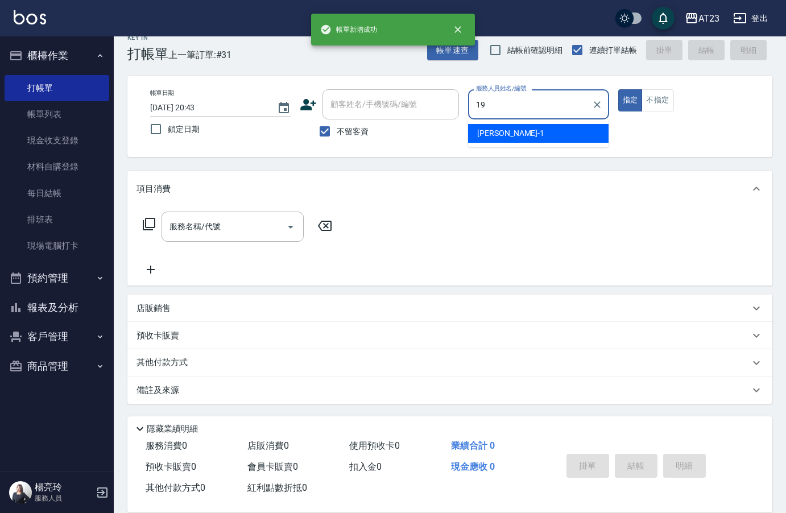
type input "[PERSON_NAME]-19"
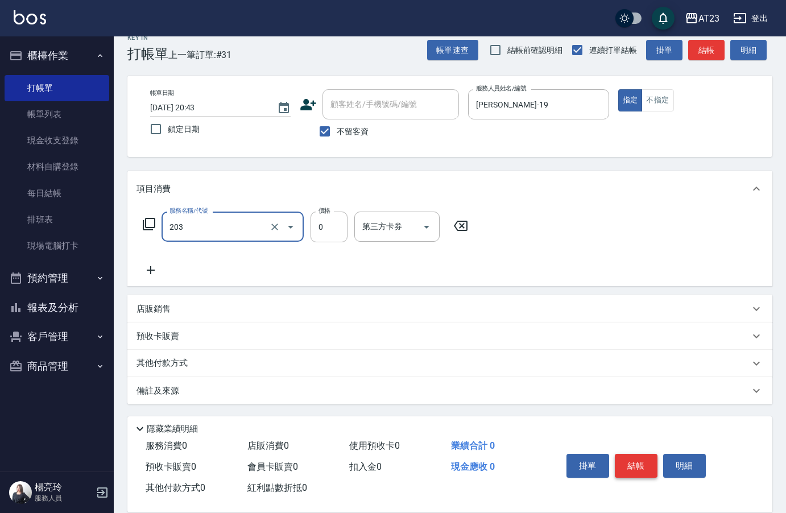
type input "使用洗髮卡(203)"
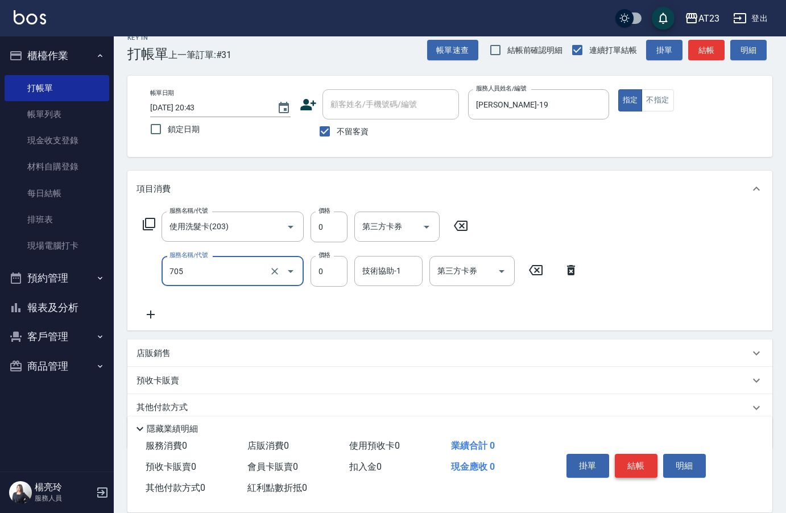
type input "互助50(705)"
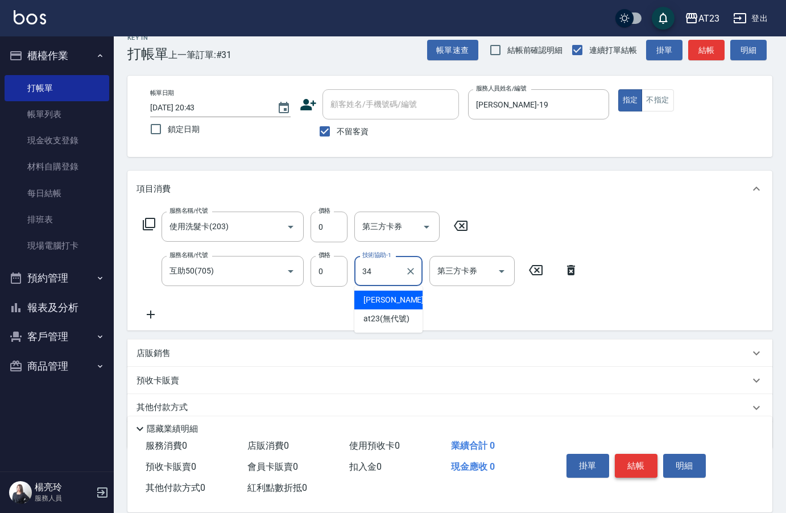
type input "[PERSON_NAME]-34"
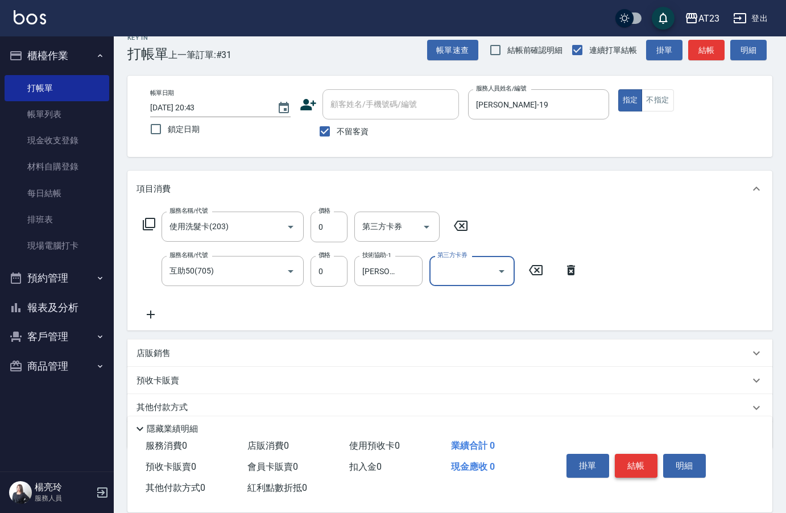
click at [637, 468] on button "結帳" at bounding box center [636, 466] width 43 height 24
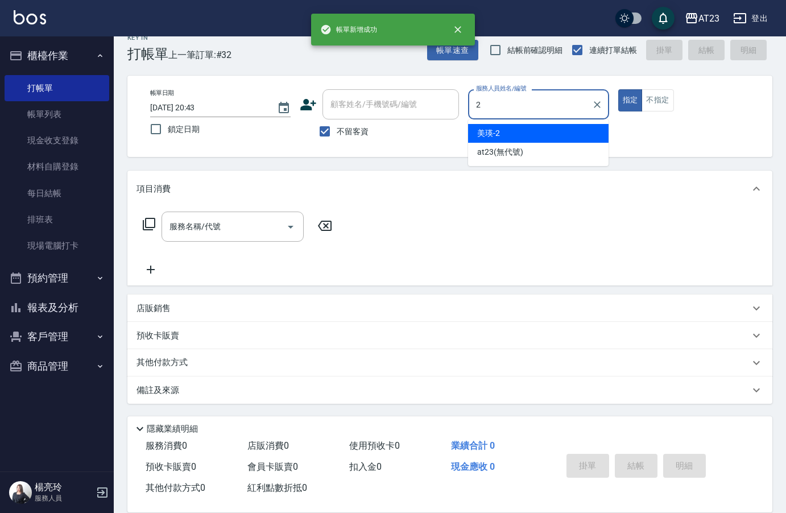
type input "美瑛-2"
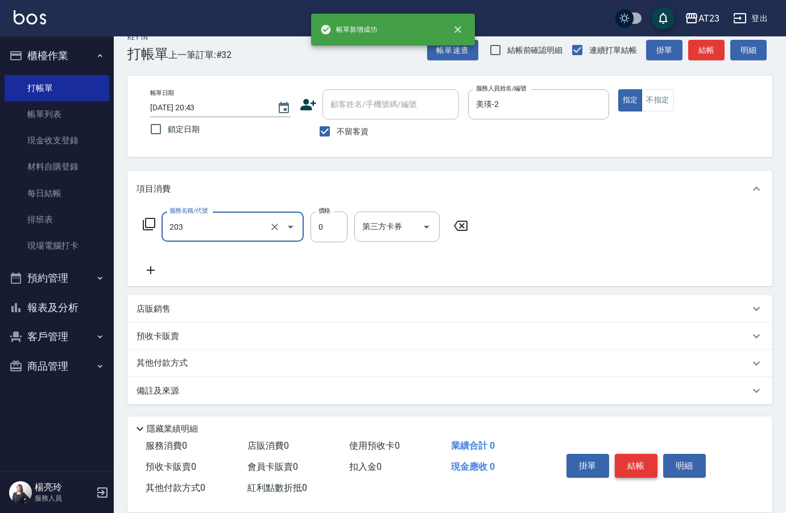
type input "使用洗髮卡(203)"
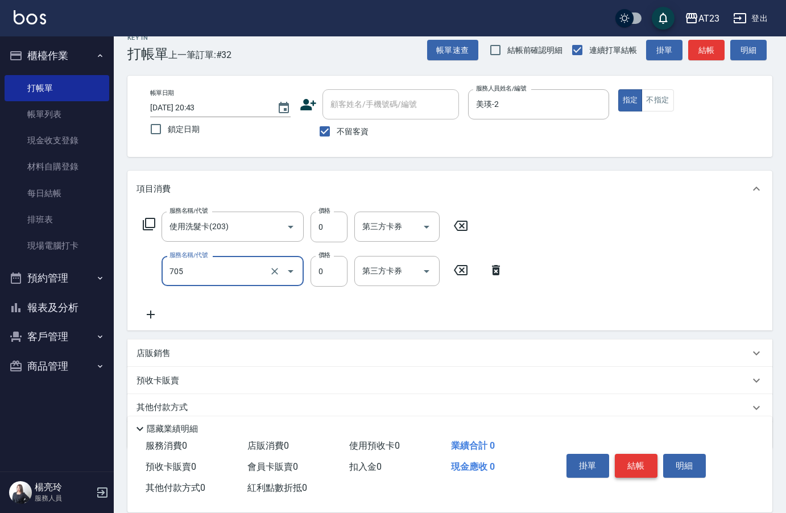
type input "互助50(705)"
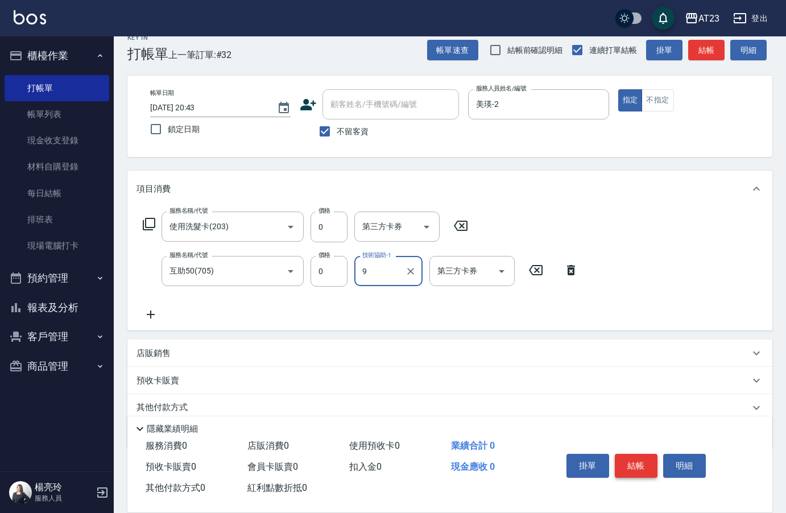
type input "9"
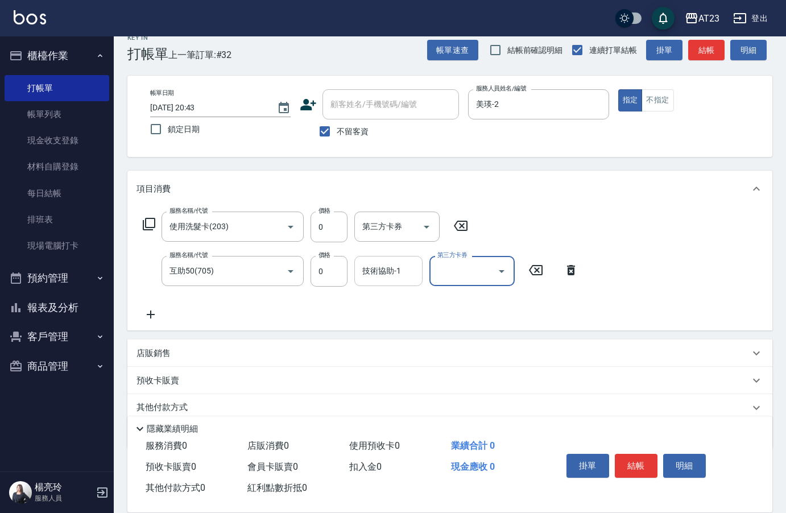
click at [366, 275] on div "技術協助-1 技術協助-1" at bounding box center [388, 271] width 68 height 30
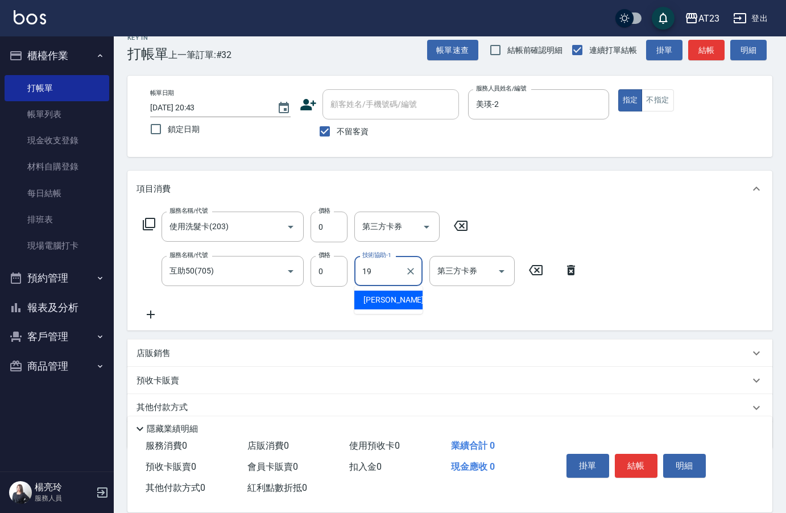
type input "[PERSON_NAME]-19"
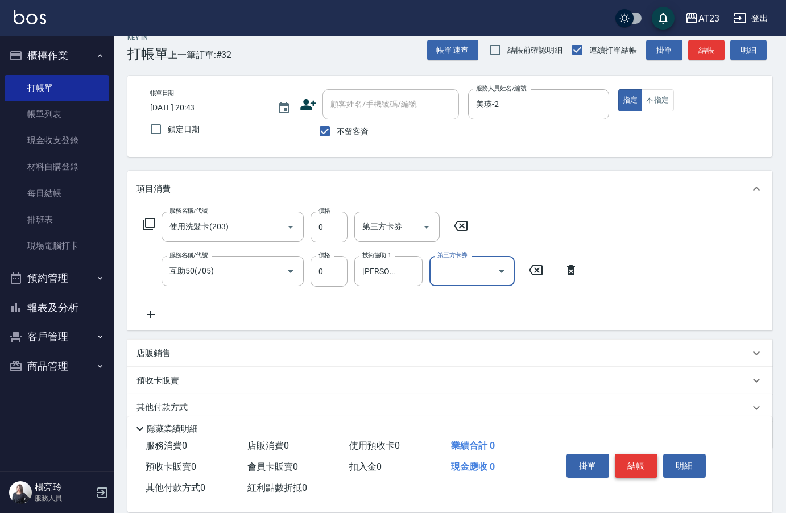
click at [635, 455] on button "結帳" at bounding box center [636, 466] width 43 height 24
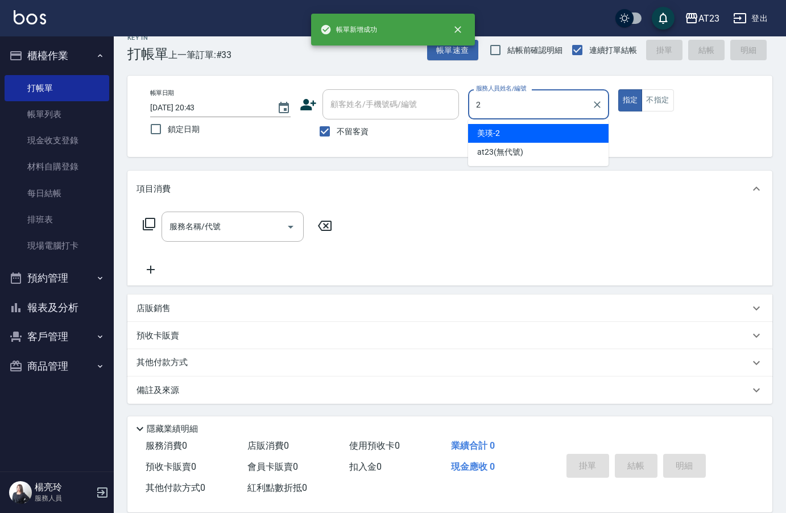
type input "美瑛-2"
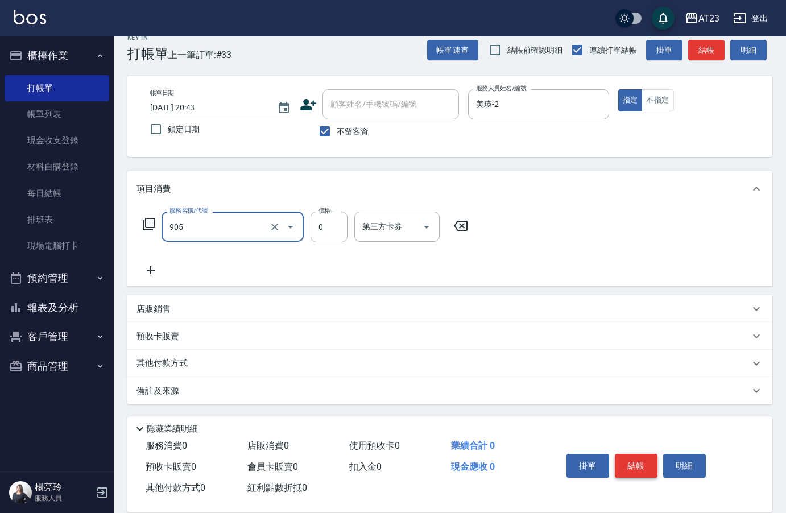
type input "頭皮卡使用(905)"
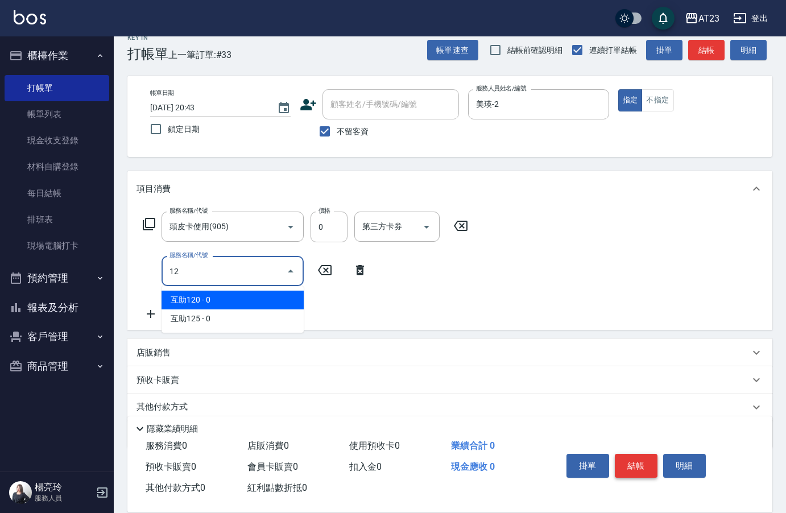
type input "1"
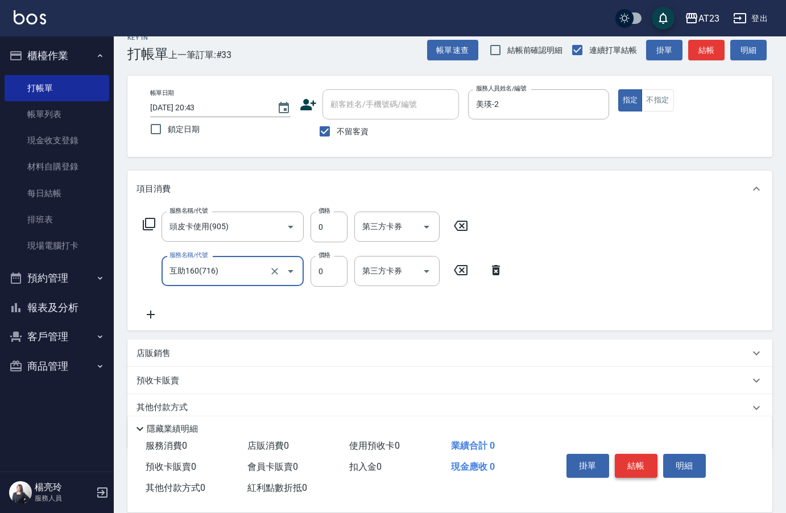
type input "互助160(716)"
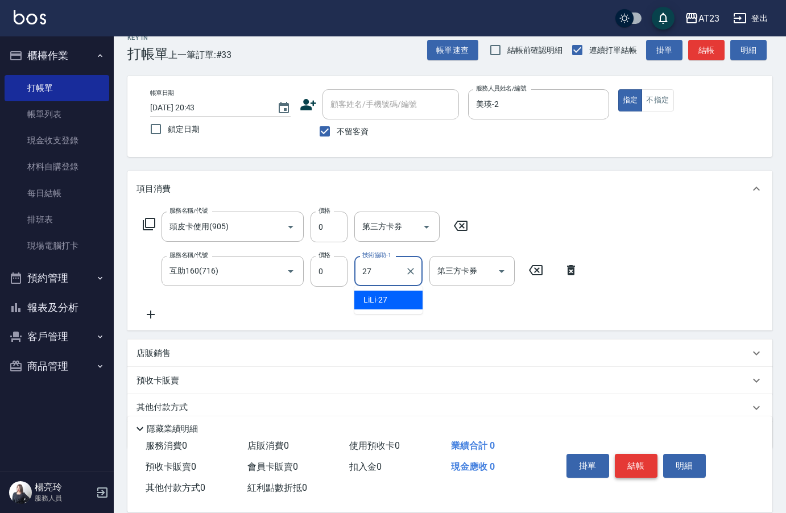
type input "LiLi-27"
click at [635, 455] on button "結帳" at bounding box center [636, 466] width 43 height 24
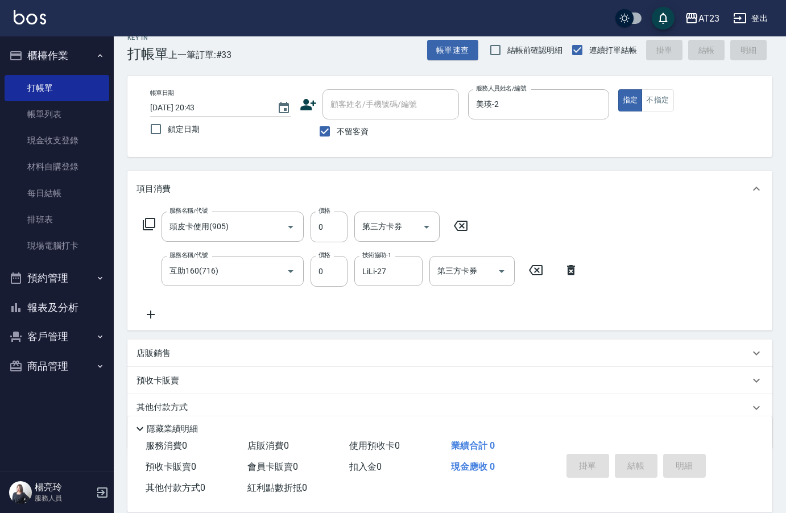
type input "[DATE] 20:44"
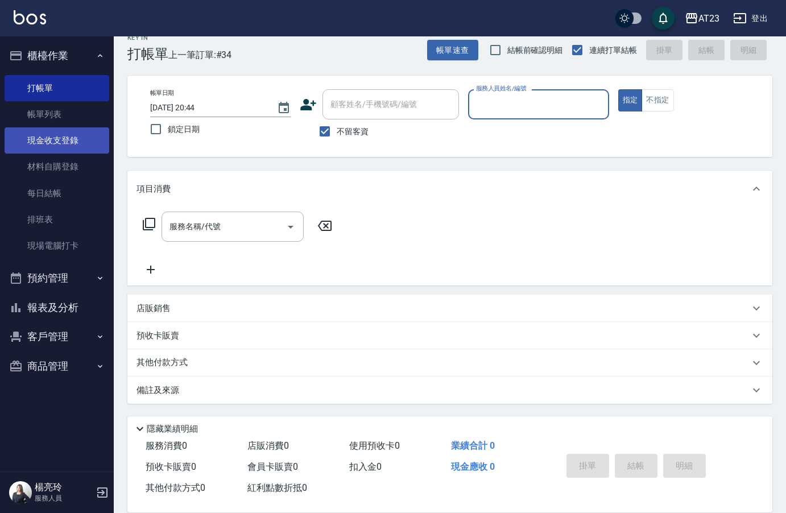
drag, startPoint x: 55, startPoint y: 142, endPoint x: 791, endPoint y: 122, distance: 737.0
click at [55, 142] on link "現金收支登錄" at bounding box center [57, 140] width 105 height 26
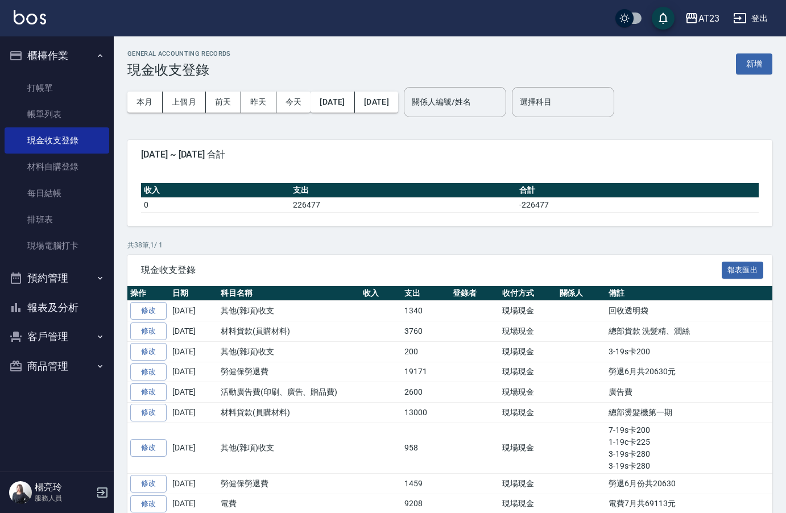
drag, startPoint x: 757, startPoint y: 62, endPoint x: 618, endPoint y: 143, distance: 160.9
click at [757, 64] on button "新增" at bounding box center [754, 63] width 36 height 21
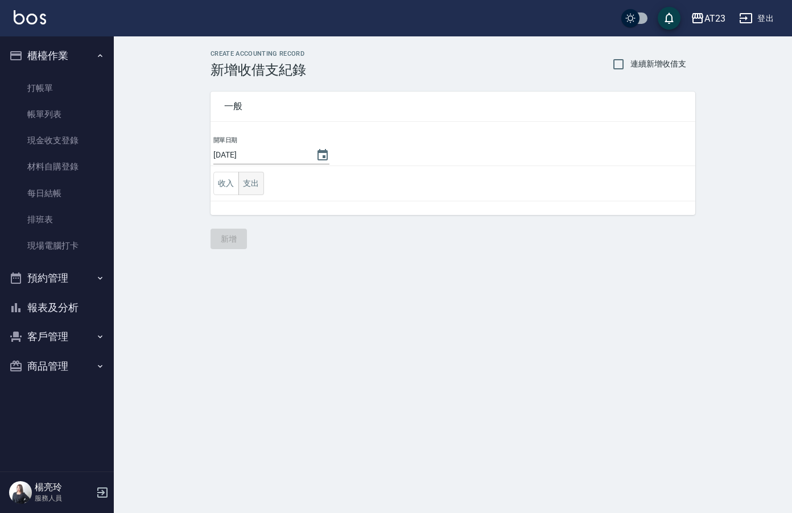
click at [250, 193] on button "支出" at bounding box center [251, 183] width 26 height 23
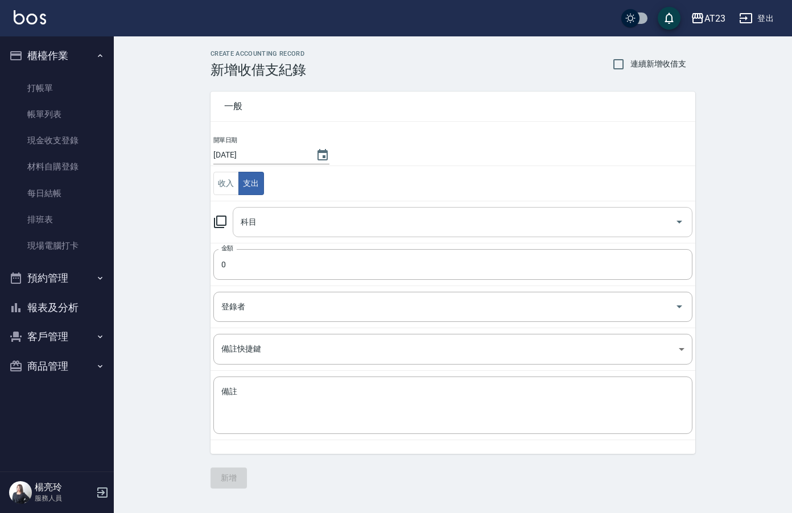
click at [277, 207] on div "科目" at bounding box center [463, 222] width 460 height 30
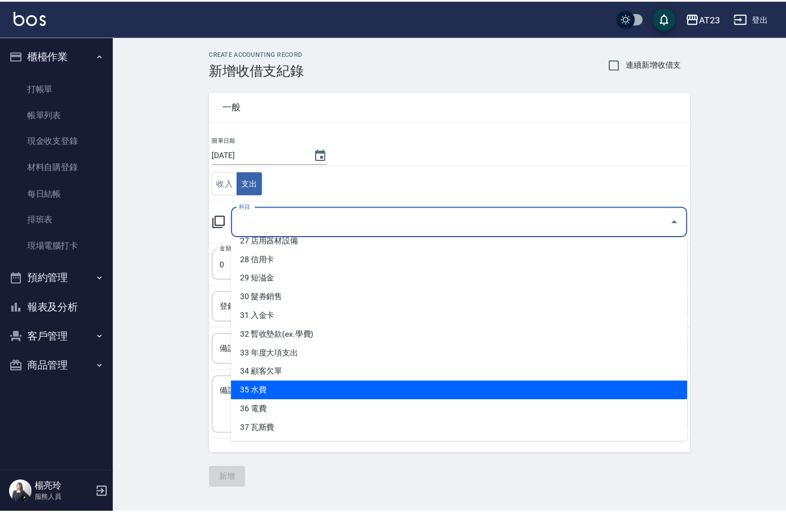
scroll to position [460, 0]
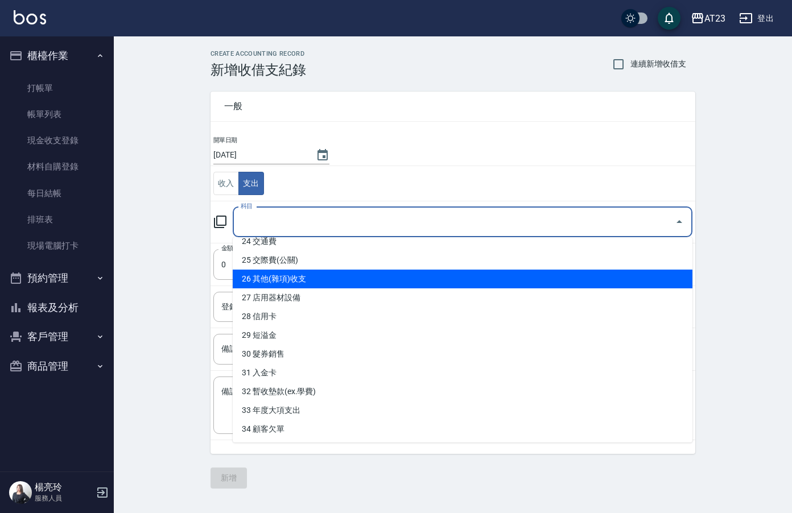
click at [404, 283] on li "26 其他(雜項)收支" at bounding box center [463, 279] width 460 height 19
type input "26 其他(雜項)收支"
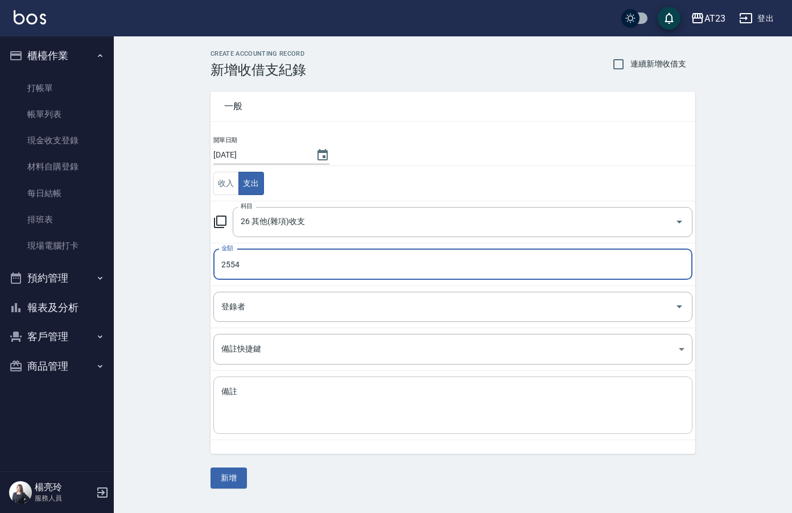
type input "2554"
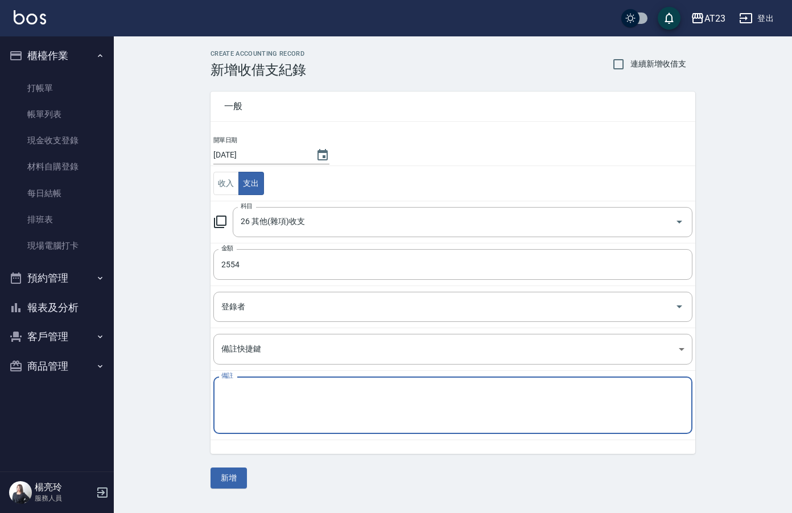
click at [344, 402] on textarea "備註" at bounding box center [452, 405] width 463 height 39
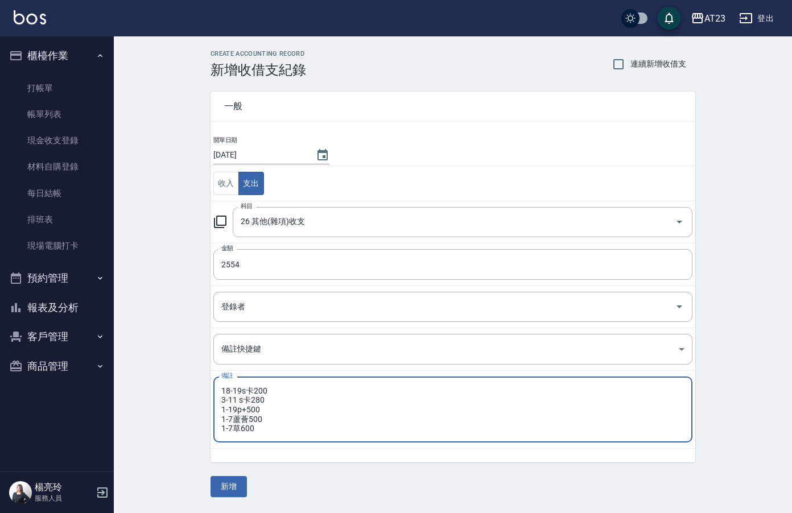
click at [275, 421] on textarea "18-19s卡200 3-11 s卡280 1-19p+500 1-7蘆薈500 1-7草600" at bounding box center [452, 409] width 463 height 47
click at [268, 407] on textarea "18-19s卡200 3-11 s卡280 1-19p+500 1-7蘆薈500 1-7草600" at bounding box center [452, 409] width 463 height 47
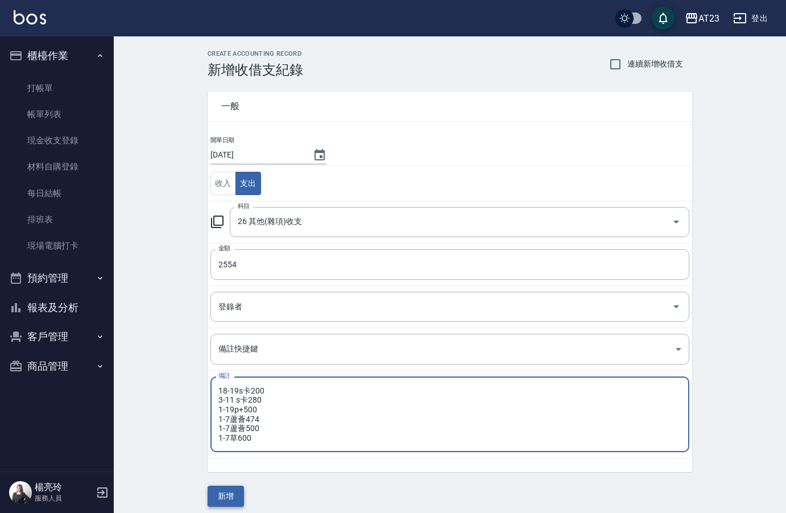
type textarea "18-19s卡200 3-11 s卡280 1-19p+500 1-7蘆薈474 1-7蘆薈500 1-7草600"
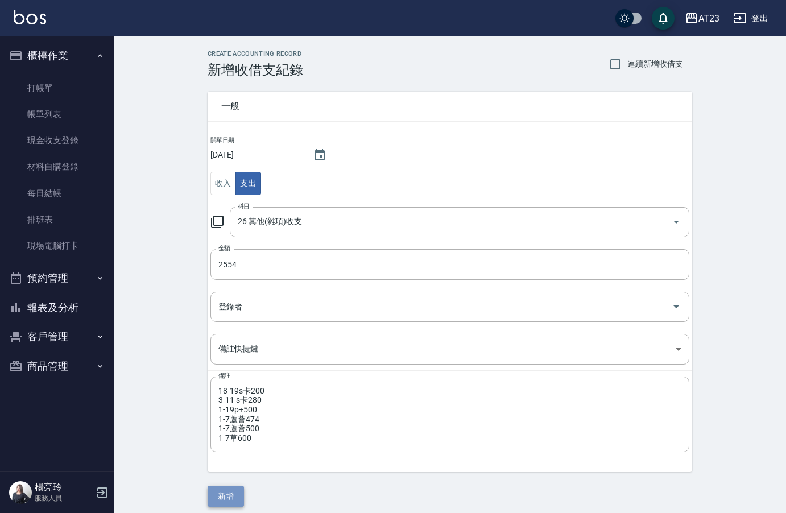
click at [235, 494] on button "新增" at bounding box center [226, 496] width 36 height 21
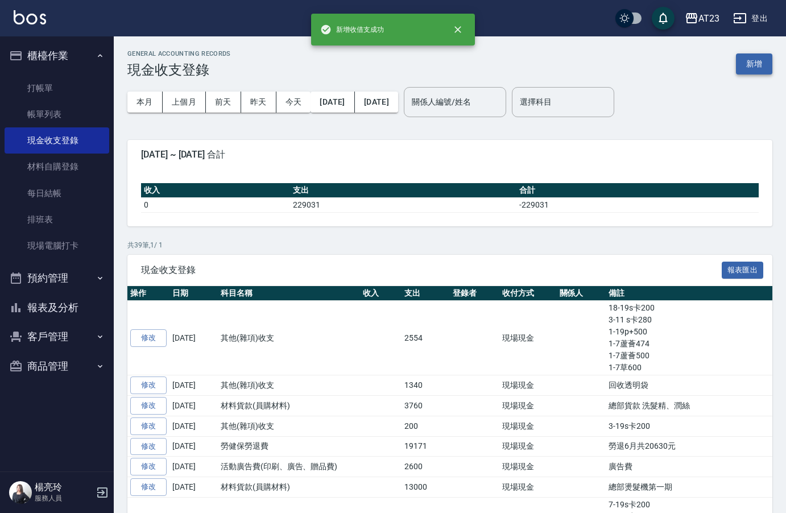
click at [757, 74] on button "新增" at bounding box center [754, 63] width 36 height 21
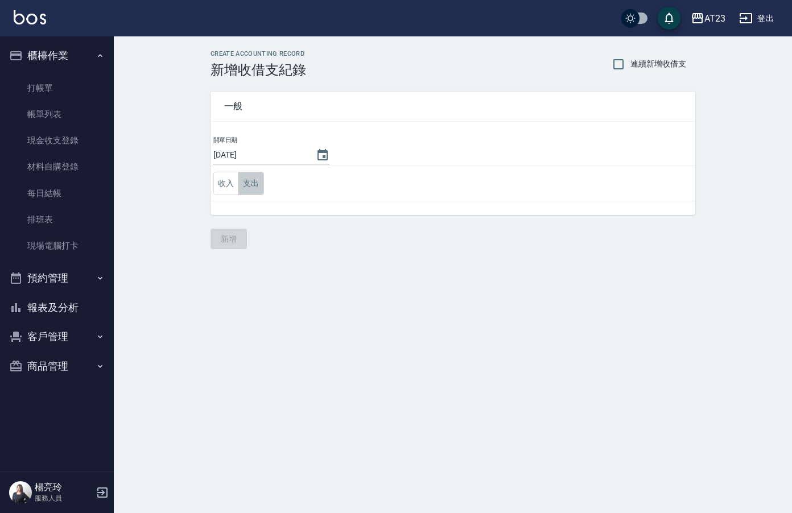
click at [248, 187] on button "支出" at bounding box center [251, 183] width 26 height 23
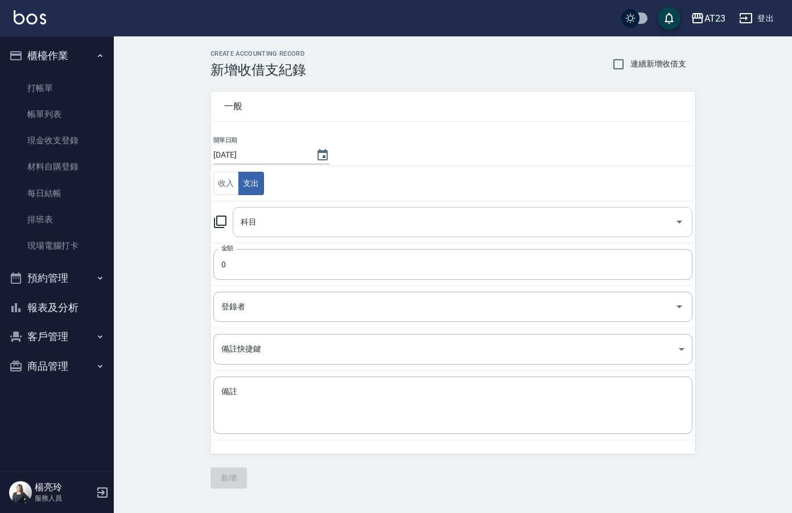
click at [282, 225] on input "科目" at bounding box center [454, 222] width 432 height 20
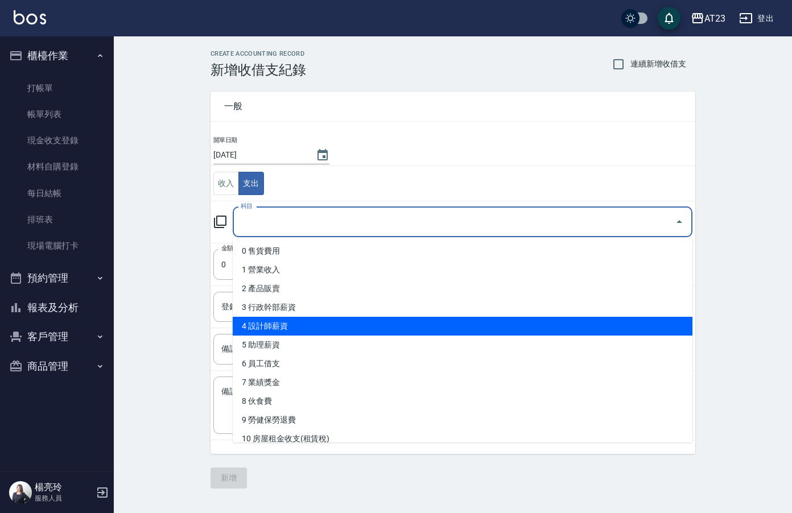
click at [361, 328] on li "4 設計師薪資" at bounding box center [463, 326] width 460 height 19
type input "4 設計師薪資"
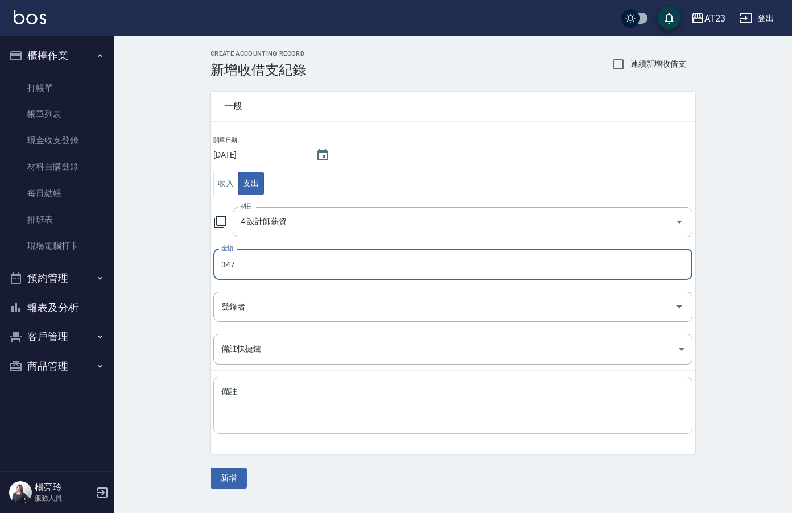
type input "347"
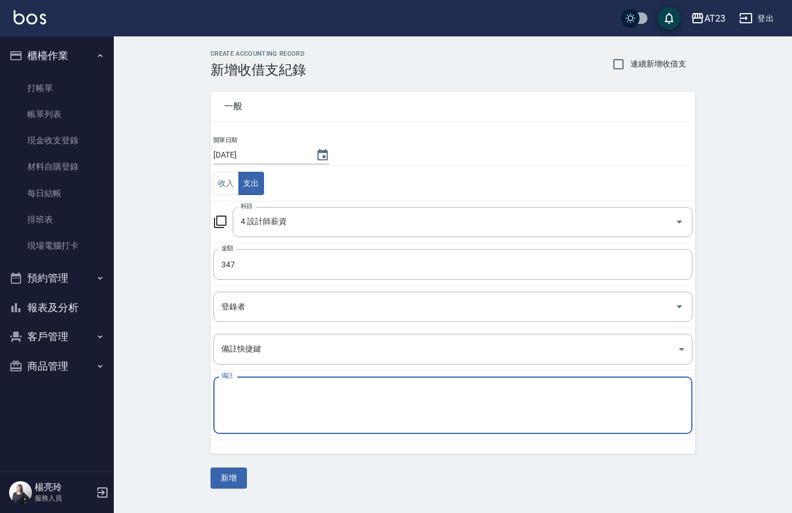
click at [366, 407] on textarea "備註" at bounding box center [452, 405] width 463 height 39
type textarea "1"
type textarea "補俊薪資"
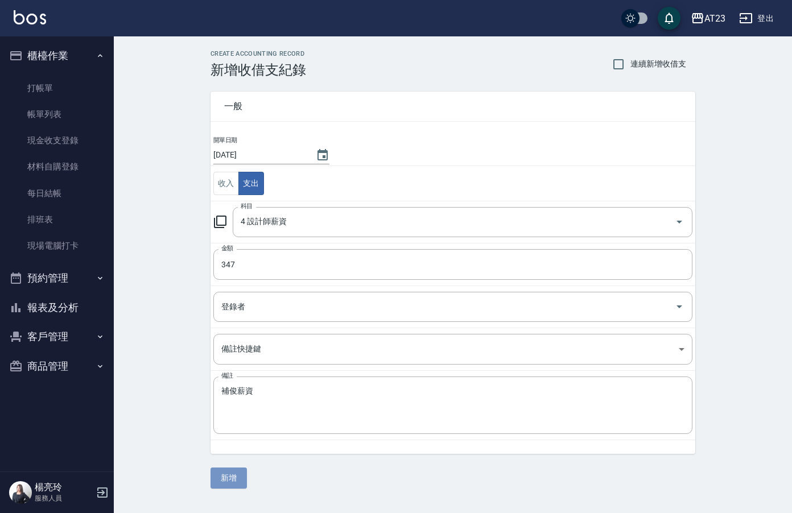
click at [229, 477] on button "新增" at bounding box center [228, 478] width 36 height 21
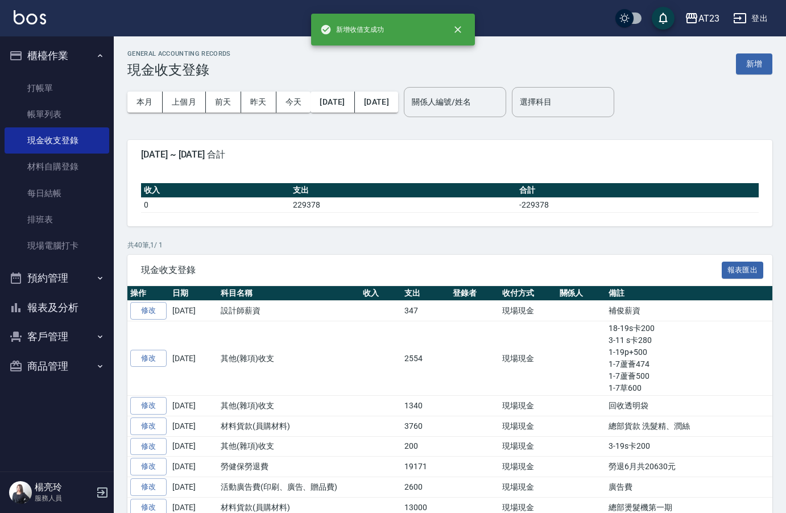
click at [52, 320] on button "報表及分析" at bounding box center [57, 308] width 105 height 30
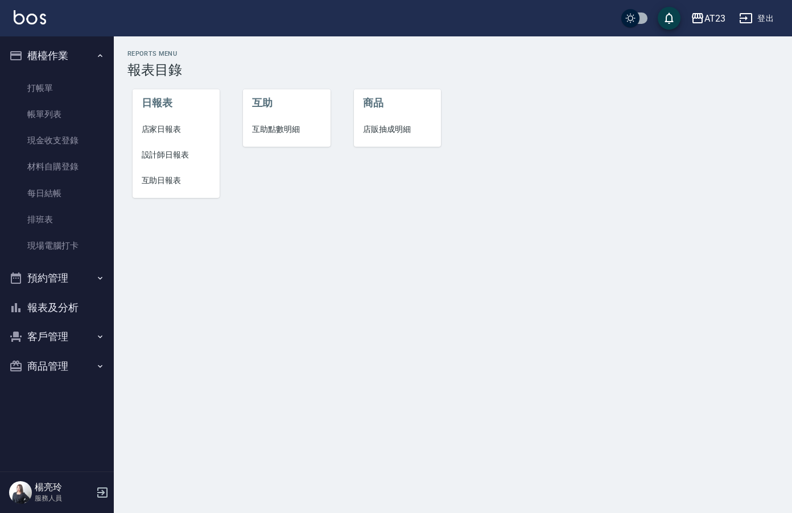
click at [157, 116] on li "日報表" at bounding box center [177, 102] width 88 height 27
click at [156, 122] on li "店家日報表" at bounding box center [177, 130] width 88 height 26
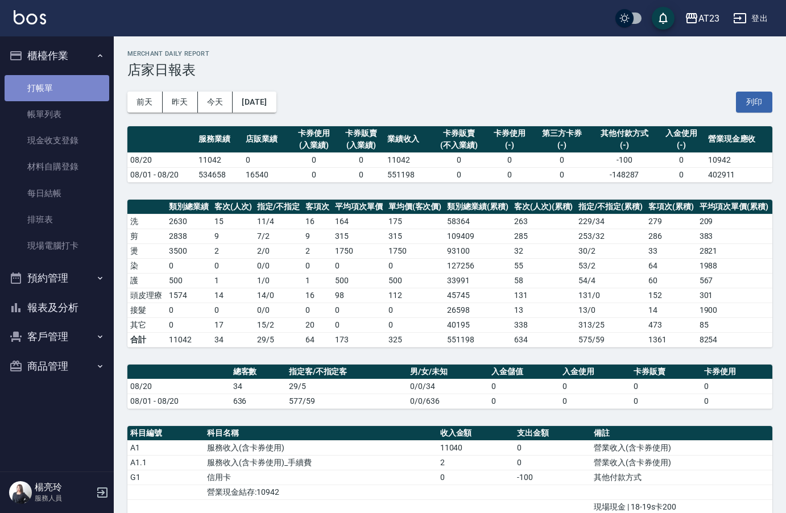
click at [54, 88] on link "打帳單" at bounding box center [57, 88] width 105 height 26
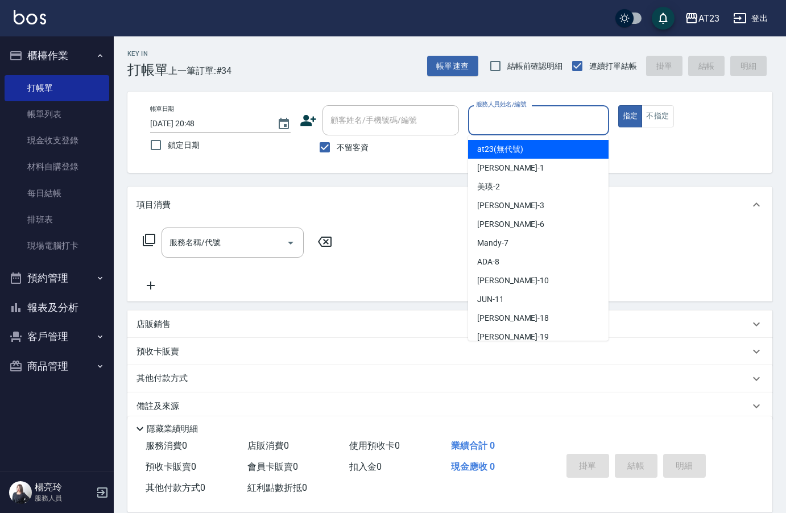
click at [531, 124] on input "服務人員姓名/編號" at bounding box center [538, 120] width 130 height 20
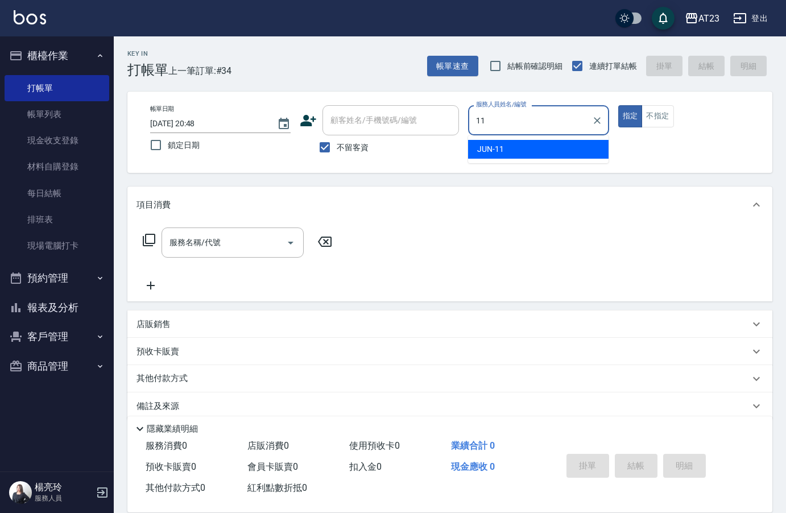
type input "JUN-11"
type button "true"
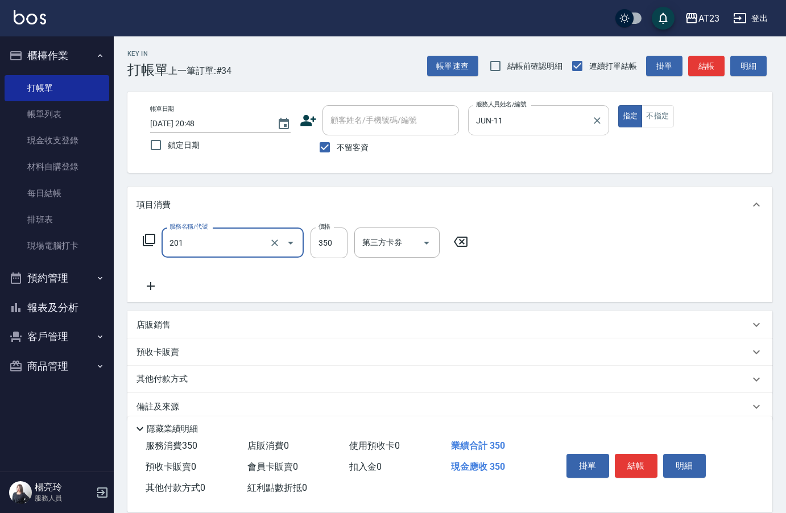
type input "一般洗髮(201)"
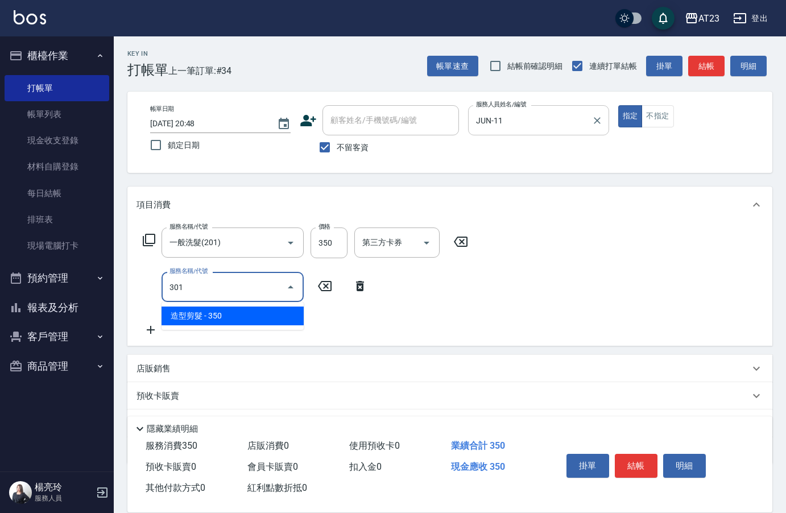
type input "造型剪髮(301)"
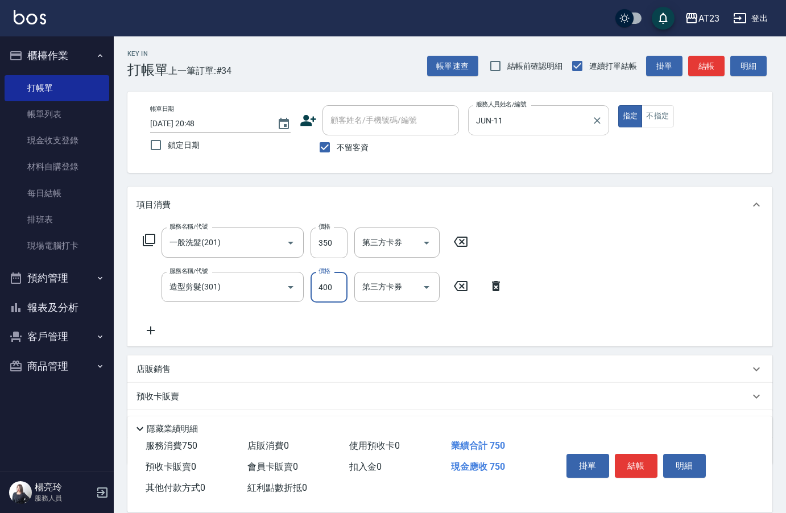
type input "400"
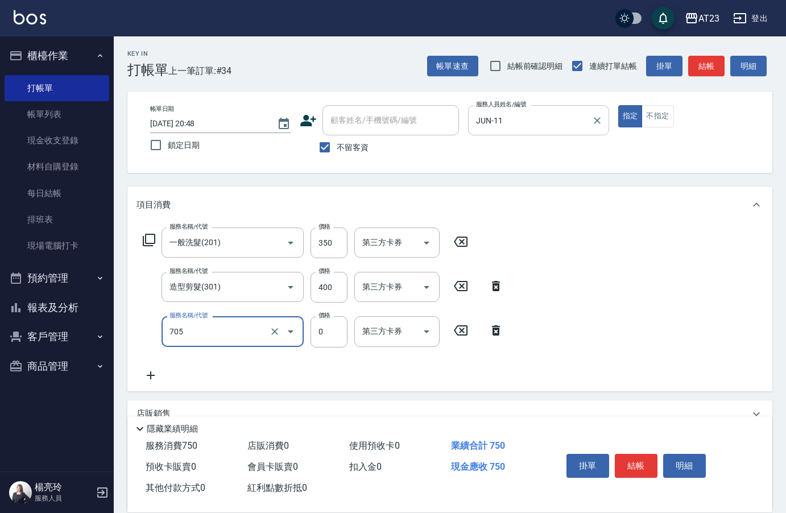
type input "互助50(705)"
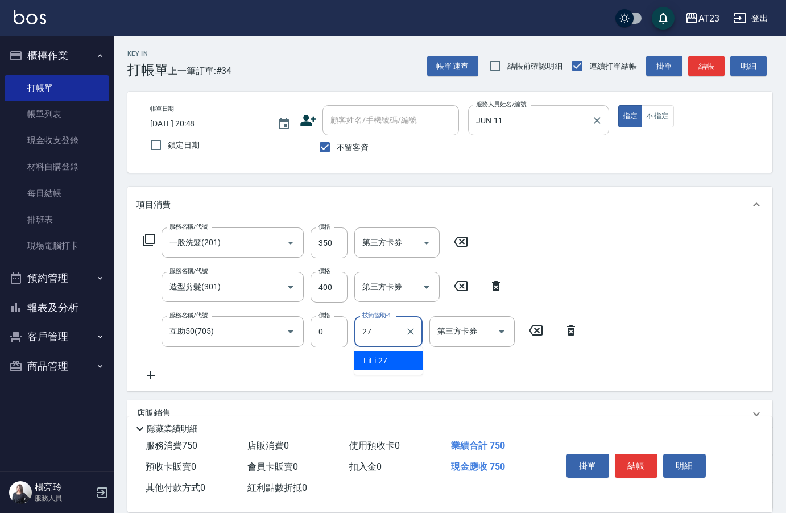
type input "LiLi-27"
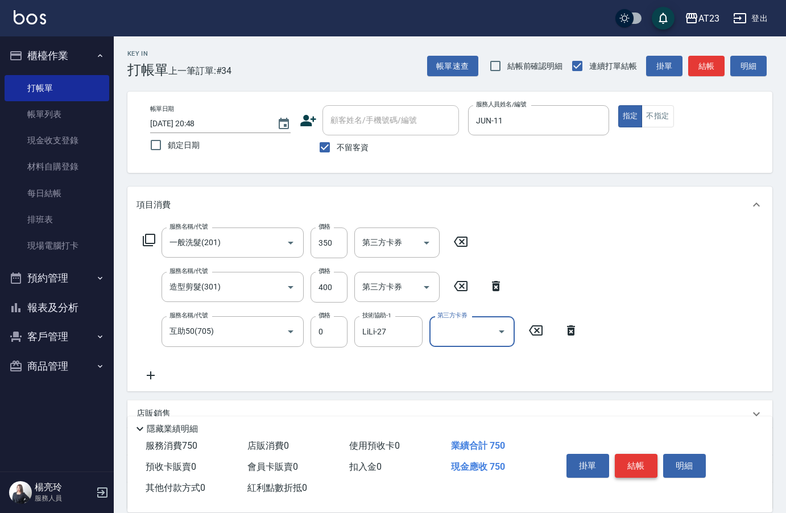
click at [639, 469] on button "結帳" at bounding box center [636, 466] width 43 height 24
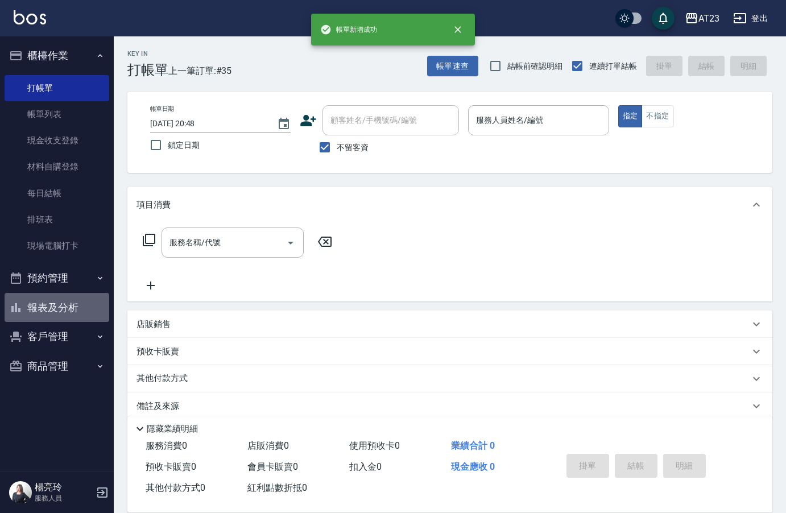
click at [73, 315] on button "報表及分析" at bounding box center [57, 308] width 105 height 30
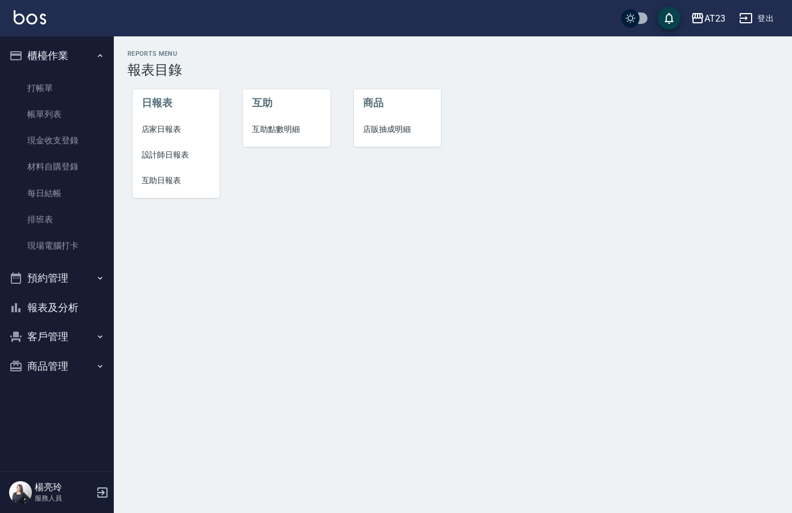
click at [168, 119] on li "店家日報表" at bounding box center [177, 130] width 88 height 26
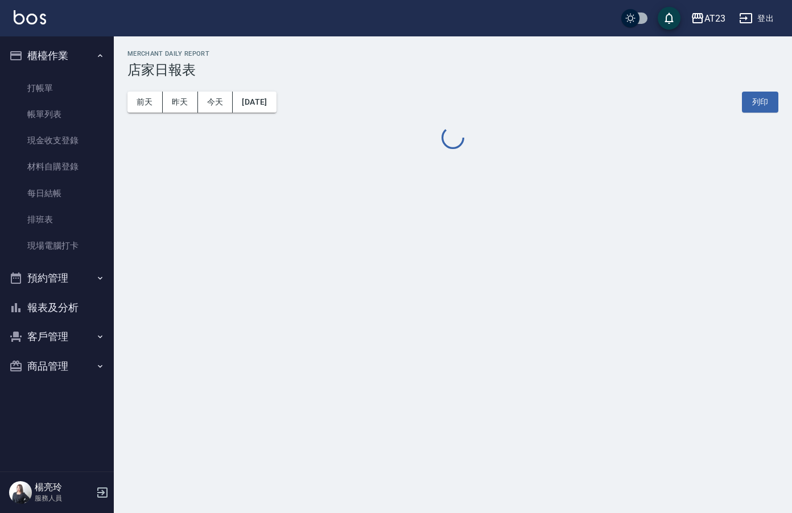
click at [166, 132] on div at bounding box center [452, 138] width 651 height 25
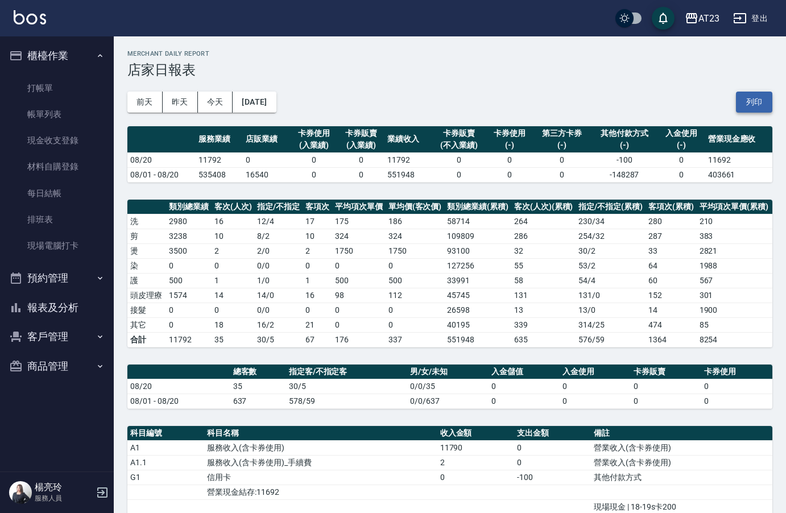
click at [759, 95] on div "[DATE] [DATE] [DATE] [DATE] 列印" at bounding box center [449, 102] width 645 height 48
click at [751, 101] on button "列印" at bounding box center [754, 102] width 36 height 21
click at [43, 316] on button "報表及分析" at bounding box center [57, 308] width 105 height 30
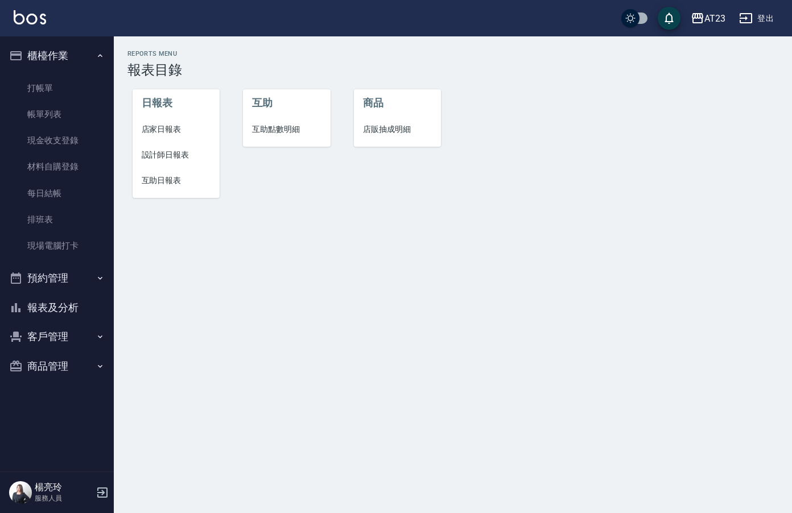
click at [187, 159] on span "設計師日報表" at bounding box center [176, 155] width 69 height 12
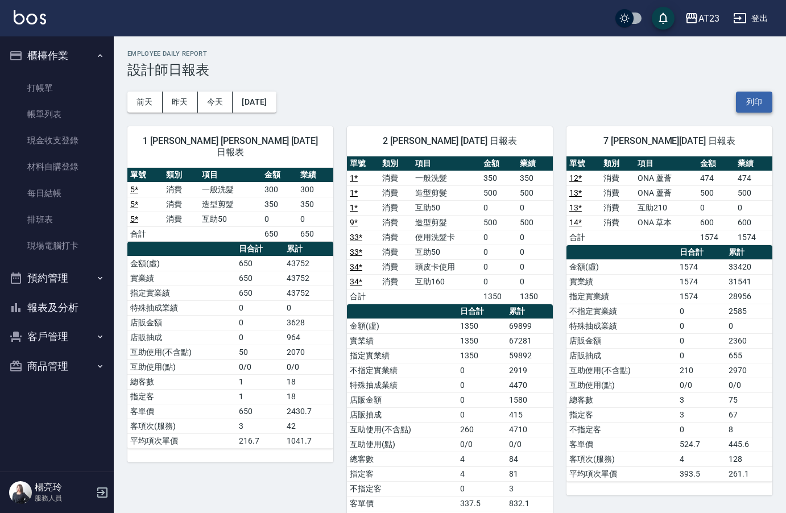
click at [745, 106] on button "列印" at bounding box center [754, 102] width 36 height 21
click at [65, 308] on button "報表及分析" at bounding box center [57, 308] width 105 height 30
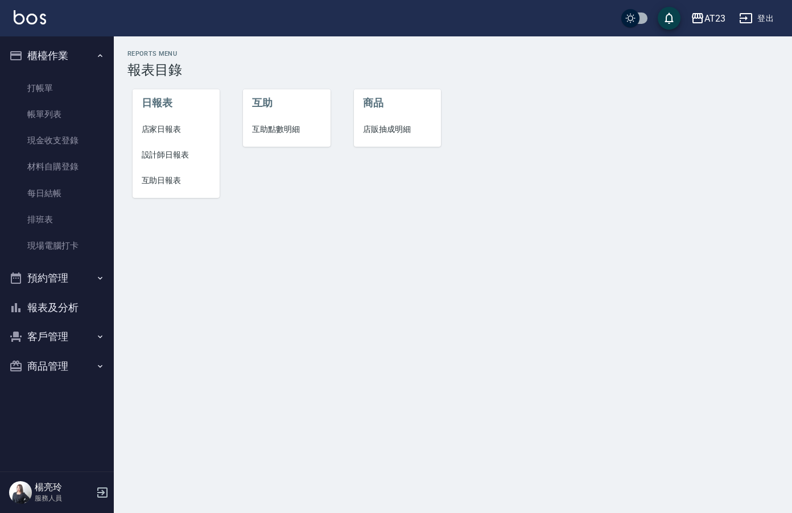
click at [168, 185] on span "互助日報表" at bounding box center [176, 181] width 69 height 12
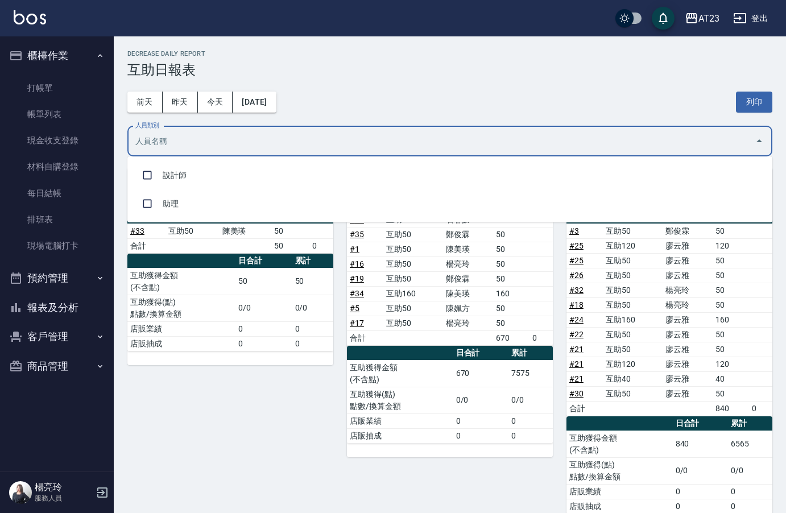
click at [382, 137] on input "人員類別" at bounding box center [442, 141] width 618 height 20
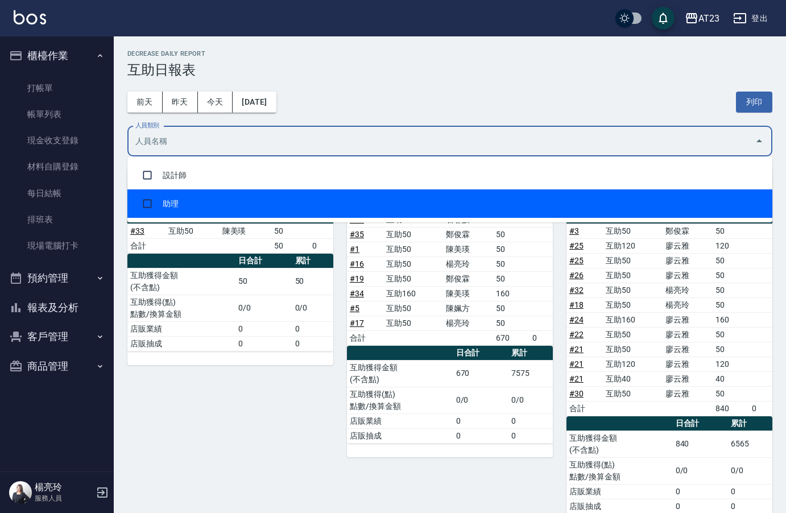
click at [353, 204] on li "助理" at bounding box center [449, 203] width 645 height 28
checkbox input "true"
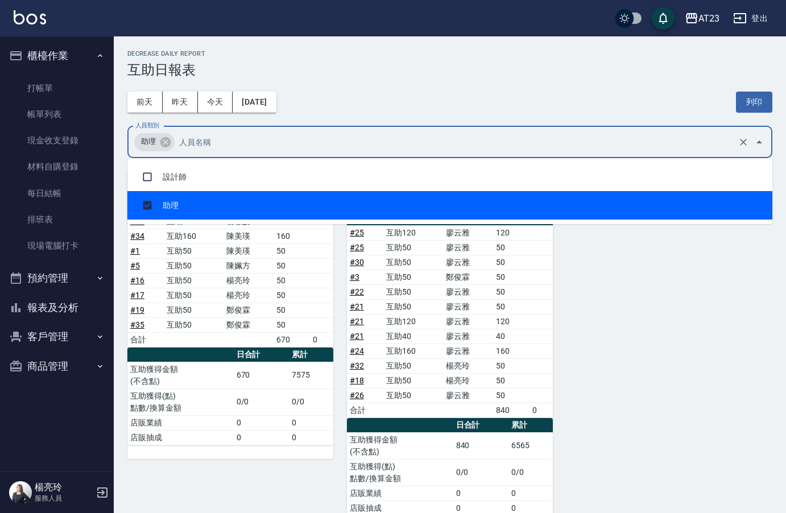
click at [472, 93] on div "[DATE] [DATE] [DATE] [DATE] 列印" at bounding box center [449, 102] width 645 height 48
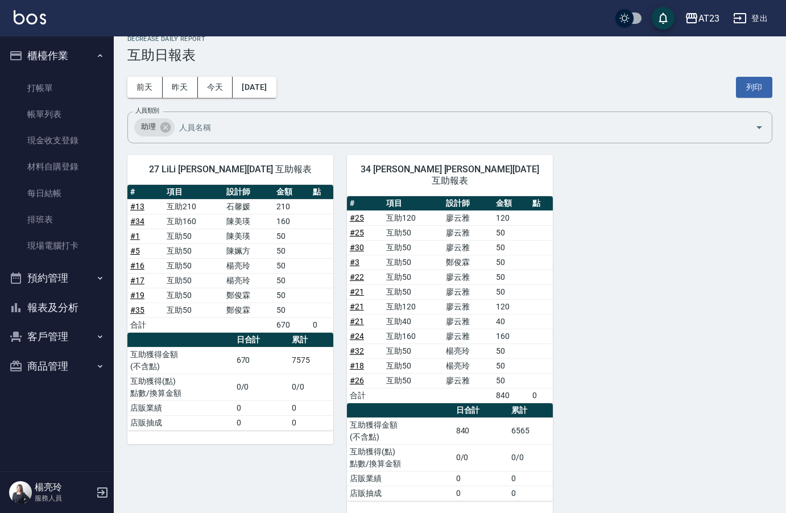
scroll to position [19, 0]
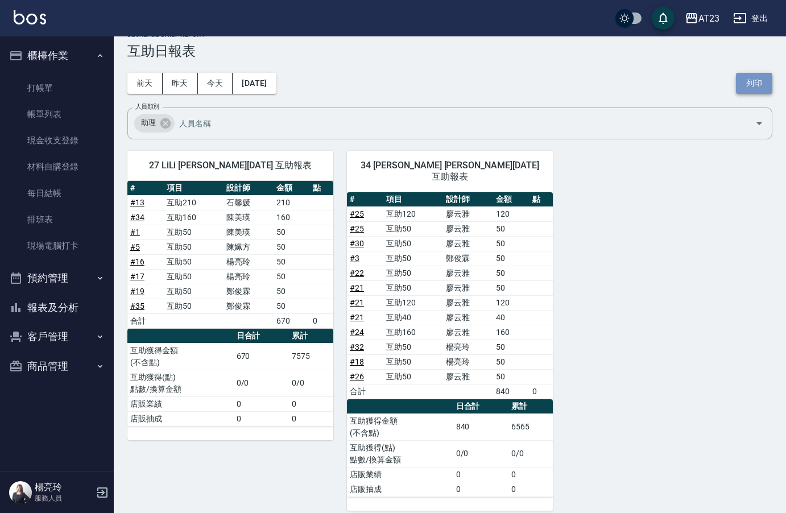
click at [757, 86] on button "列印" at bounding box center [754, 83] width 36 height 21
click at [82, 130] on link "現金收支登錄" at bounding box center [57, 140] width 105 height 26
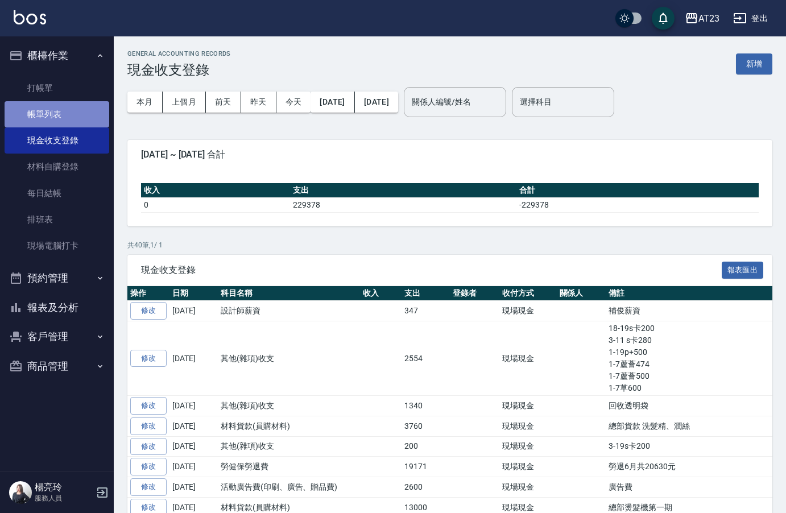
click at [75, 106] on link "帳單列表" at bounding box center [57, 114] width 105 height 26
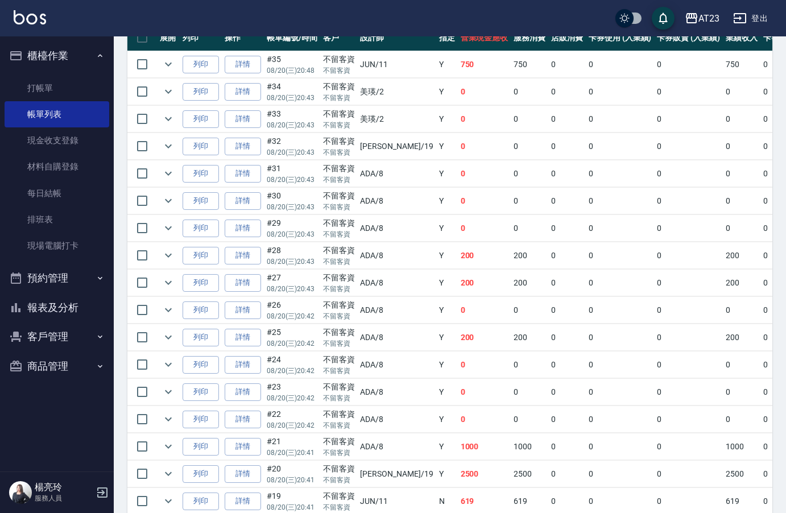
scroll to position [171, 0]
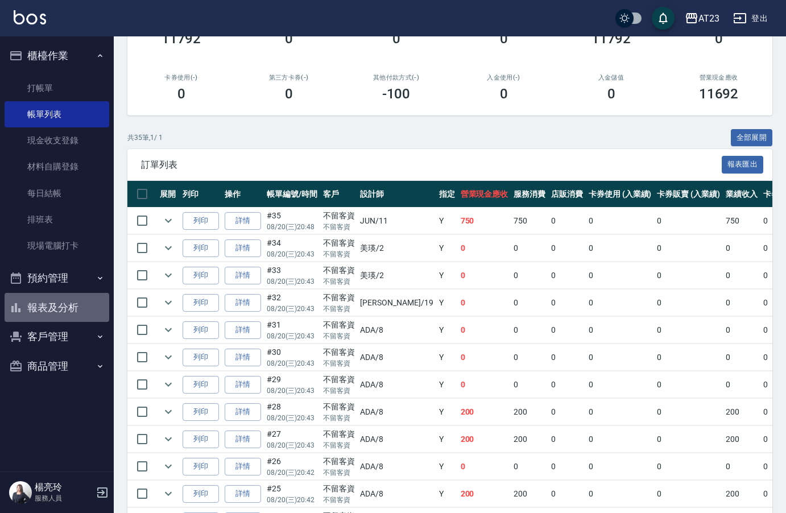
click at [63, 304] on button "報表及分析" at bounding box center [57, 308] width 105 height 30
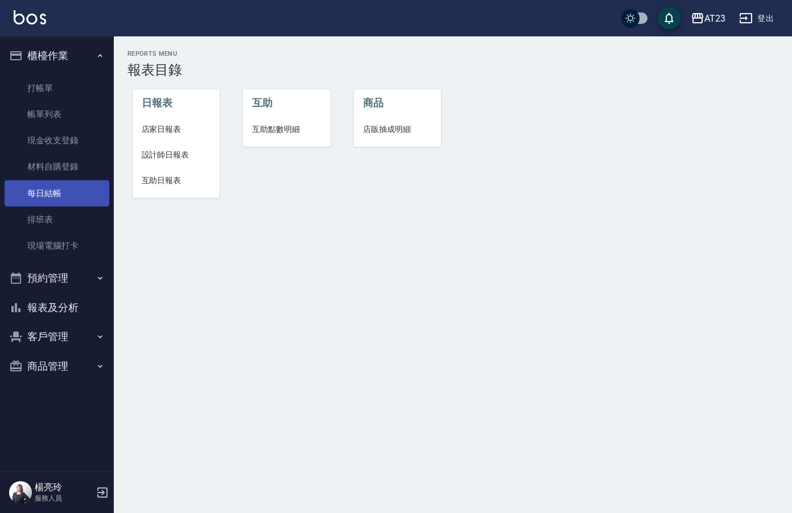
click at [64, 190] on link "每日結帳" at bounding box center [57, 193] width 105 height 26
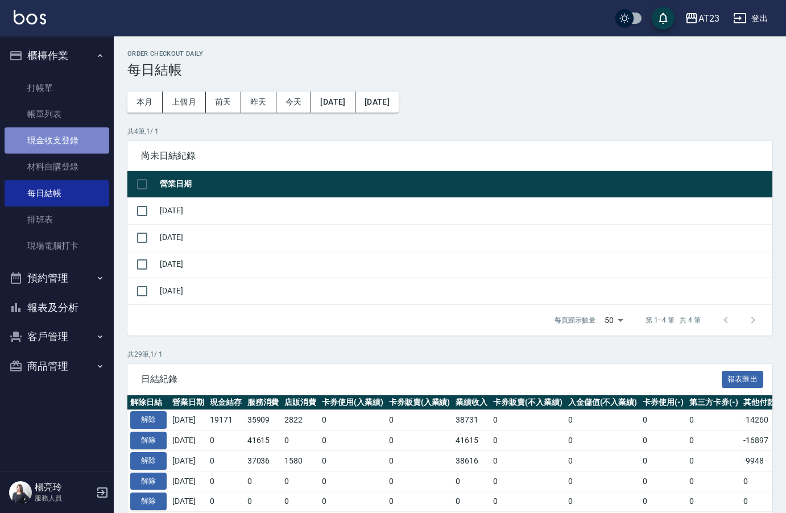
click at [68, 135] on link "現金收支登錄" at bounding box center [57, 140] width 105 height 26
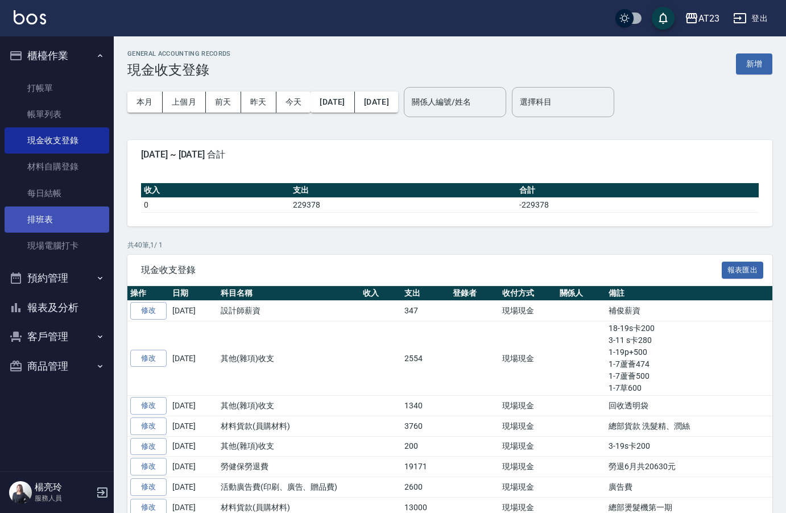
click at [83, 229] on link "排班表" at bounding box center [57, 220] width 105 height 26
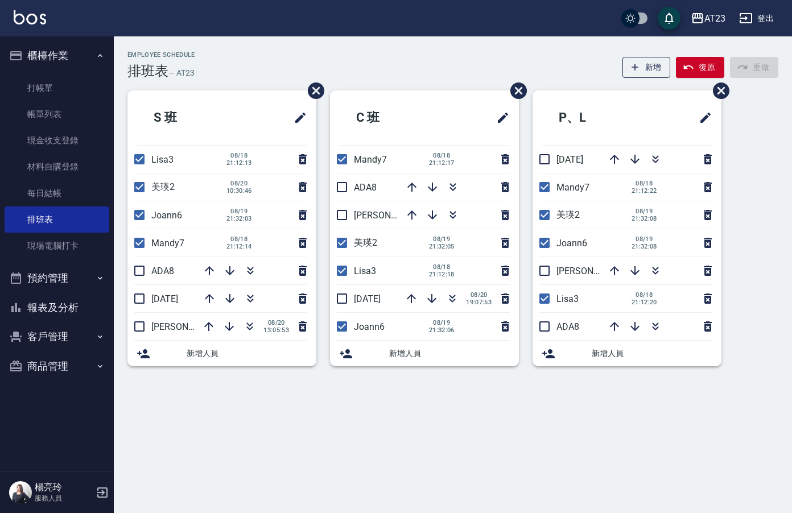
drag, startPoint x: 149, startPoint y: 275, endPoint x: 148, endPoint y: 281, distance: 6.4
click at [148, 275] on input "checkbox" at bounding box center [139, 271] width 24 height 24
checkbox input "true"
click at [144, 305] on input "checkbox" at bounding box center [139, 299] width 24 height 24
checkbox input "true"
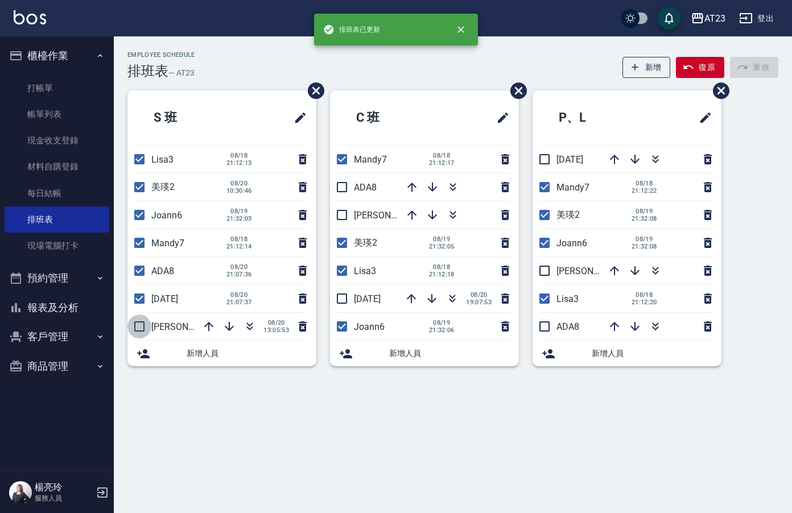
click at [136, 325] on input "checkbox" at bounding box center [139, 327] width 24 height 24
checkbox input "true"
click at [348, 218] on input "checkbox" at bounding box center [342, 215] width 24 height 24
checkbox input "true"
click at [346, 184] on input "checkbox" at bounding box center [342, 187] width 24 height 24
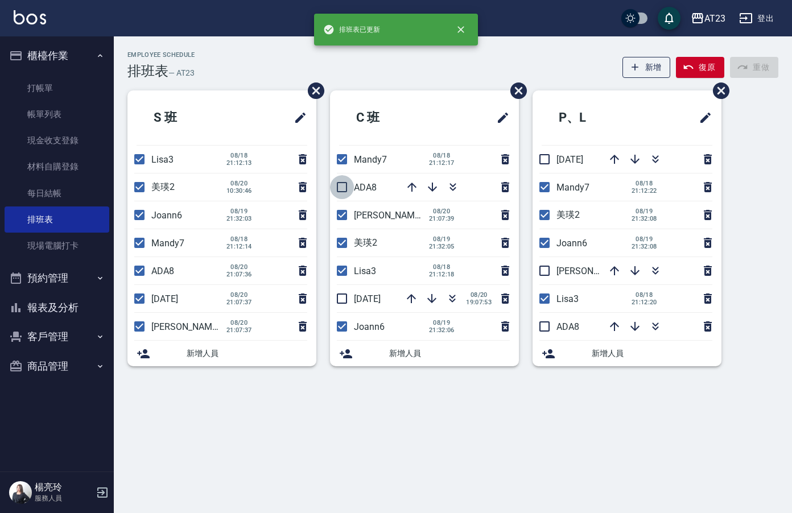
checkbox input "true"
click at [344, 295] on input "checkbox" at bounding box center [342, 299] width 24 height 24
checkbox input "true"
click at [564, 274] on span "[PERSON_NAME]19" at bounding box center [595, 271] width 79 height 11
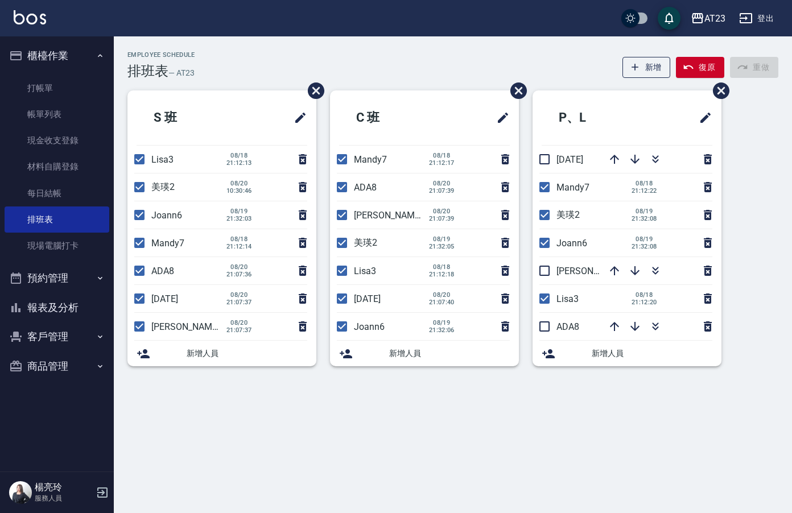
drag, startPoint x: 546, startPoint y: 272, endPoint x: 555, endPoint y: 300, distance: 29.7
click at [546, 274] on input "checkbox" at bounding box center [544, 271] width 24 height 24
checkbox input "true"
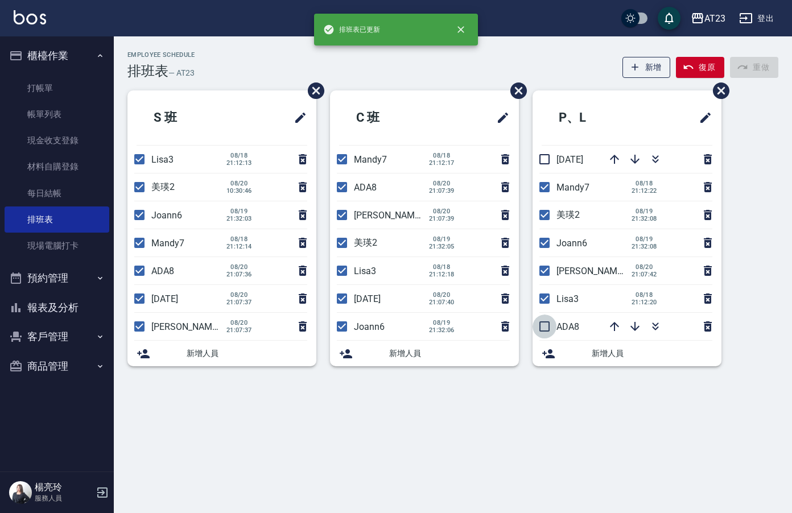
click at [550, 321] on input "checkbox" at bounding box center [544, 327] width 24 height 24
checkbox input "true"
click at [551, 166] on input "checkbox" at bounding box center [544, 159] width 24 height 24
checkbox input "true"
